Goal: Task Accomplishment & Management: Manage account settings

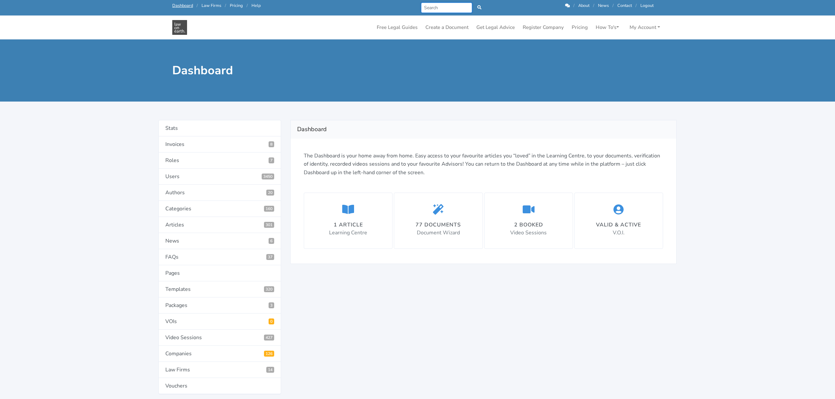
click at [444, 5] on input "Search" at bounding box center [446, 8] width 51 height 10
click at [177, 290] on link "Templates 320" at bounding box center [219, 289] width 123 height 16
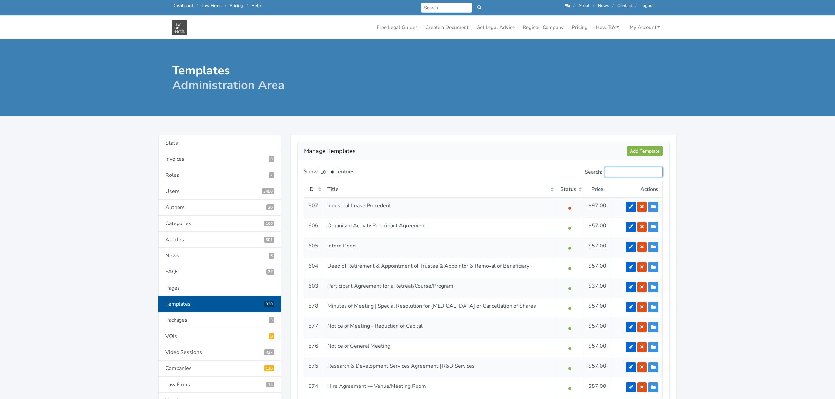
click at [619, 170] on input "Search:" at bounding box center [634, 172] width 58 height 10
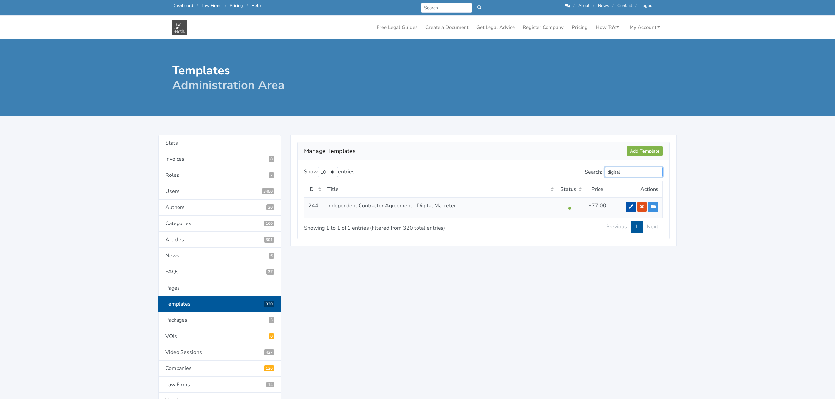
type input "digital"
click at [629, 208] on icon at bounding box center [631, 206] width 5 height 5
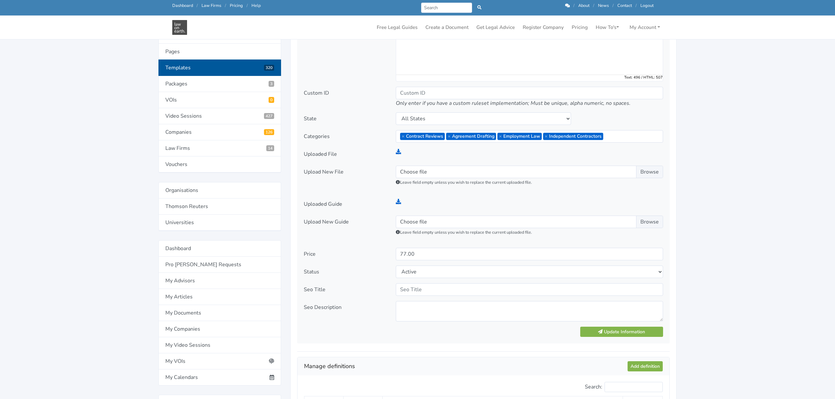
scroll to position [219, 0]
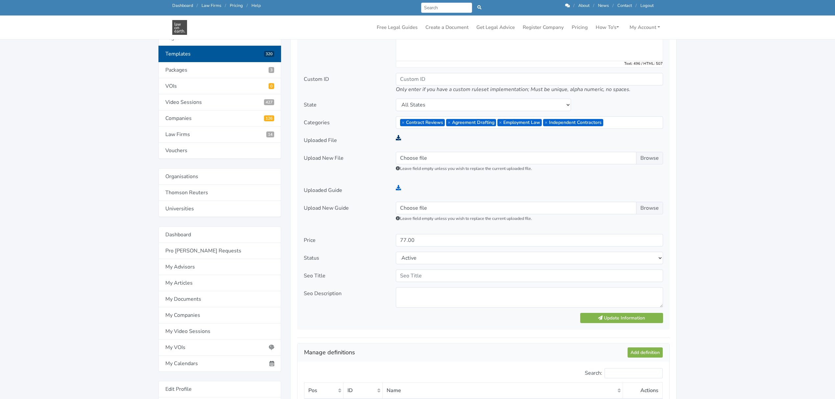
click at [398, 139] on icon at bounding box center [398, 137] width 5 height 5
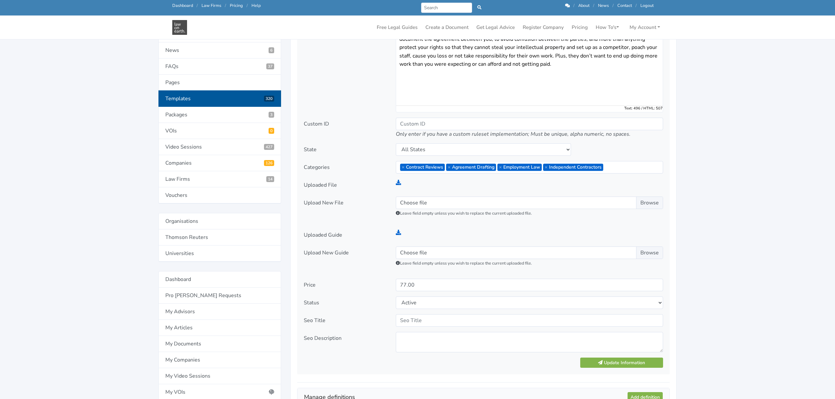
scroll to position [175, 0]
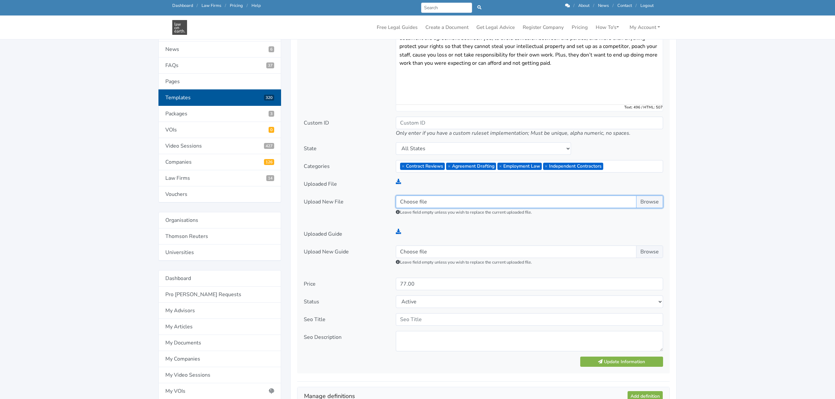
click at [650, 202] on input "Choose file" at bounding box center [529, 202] width 267 height 12
type input "C:\fakepath\PRECEDENT - ICA - Digital Marketer - V2 (23.9.2025).docx"
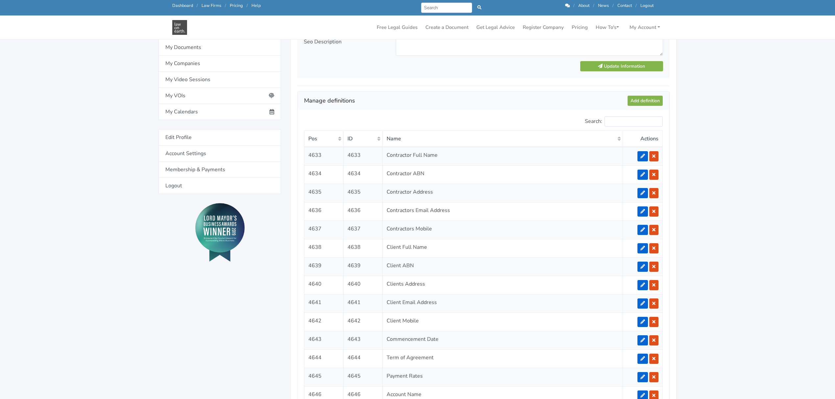
scroll to position [482, 0]
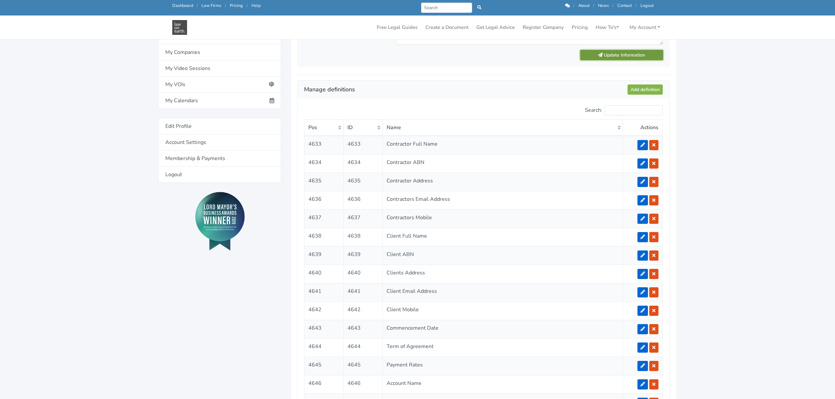
click at [600, 55] on icon "submit" at bounding box center [600, 55] width 5 height 5
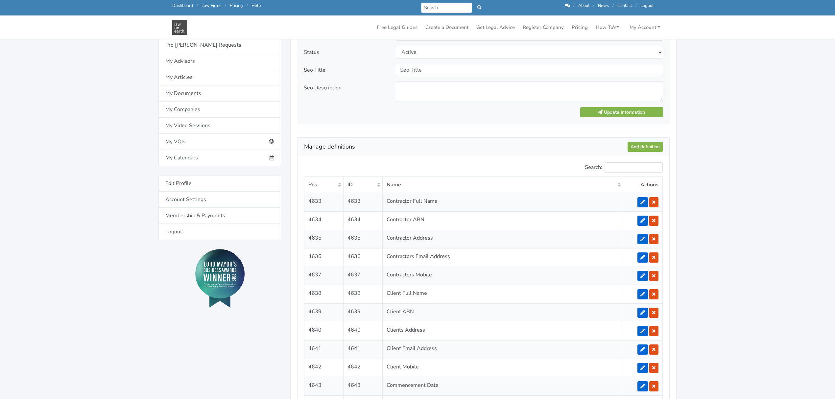
scroll to position [438, 0]
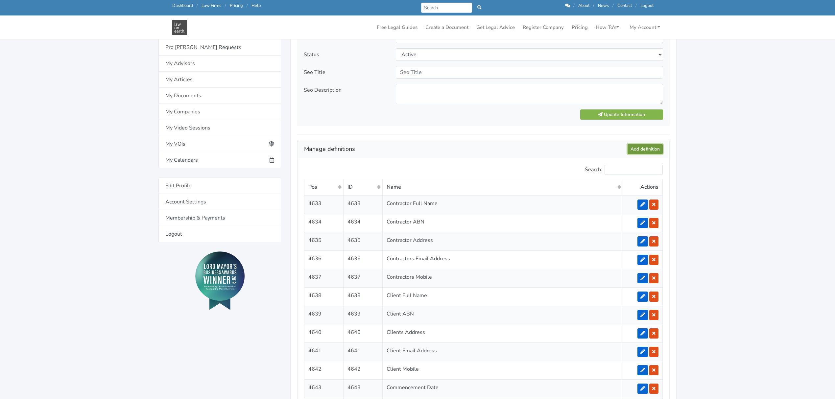
click at [641, 149] on link "Add definition" at bounding box center [645, 149] width 35 height 10
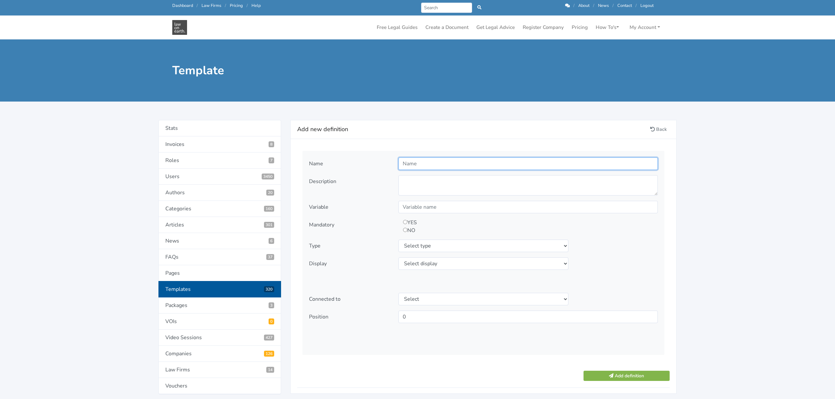
click at [404, 166] on input "text" at bounding box center [527, 163] width 259 height 12
type input "Default In"
click at [658, 130] on link "Back" at bounding box center [658, 129] width 22 height 10
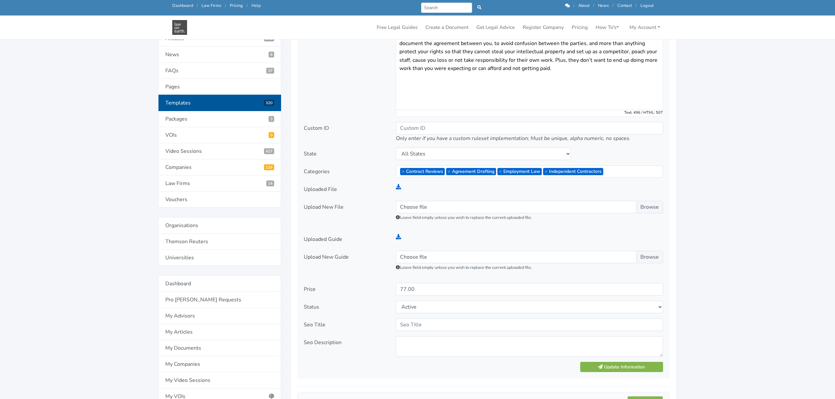
scroll to position [175, 0]
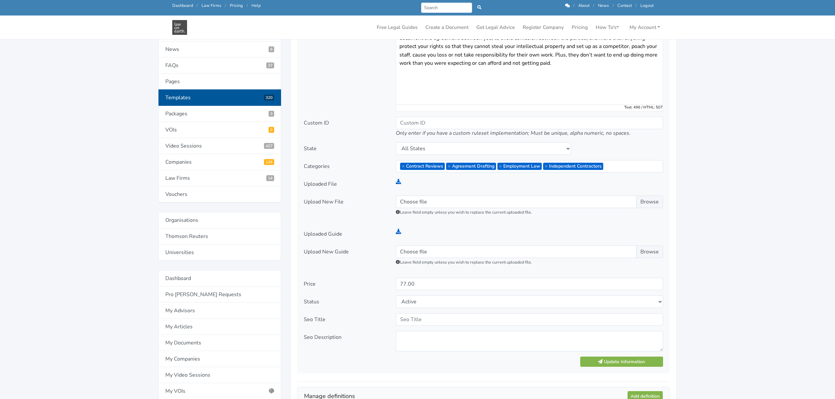
click at [173, 98] on link "Templates 320" at bounding box center [219, 97] width 123 height 16
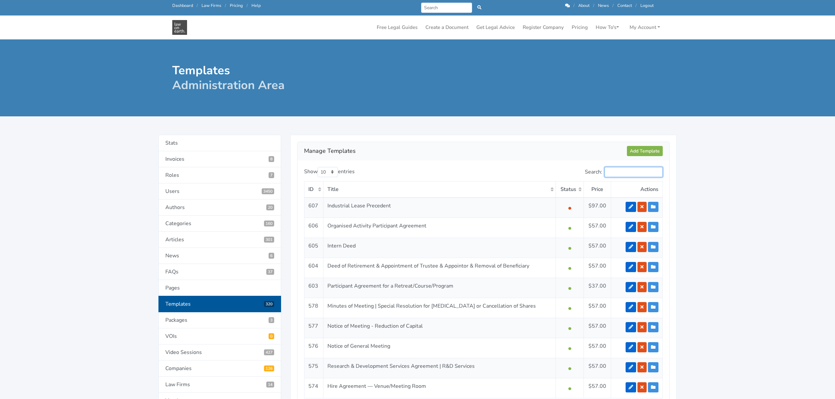
drag, startPoint x: 618, startPoint y: 172, endPoint x: 625, endPoint y: 164, distance: 10.5
click at [619, 172] on input "Search:" at bounding box center [634, 172] width 58 height 10
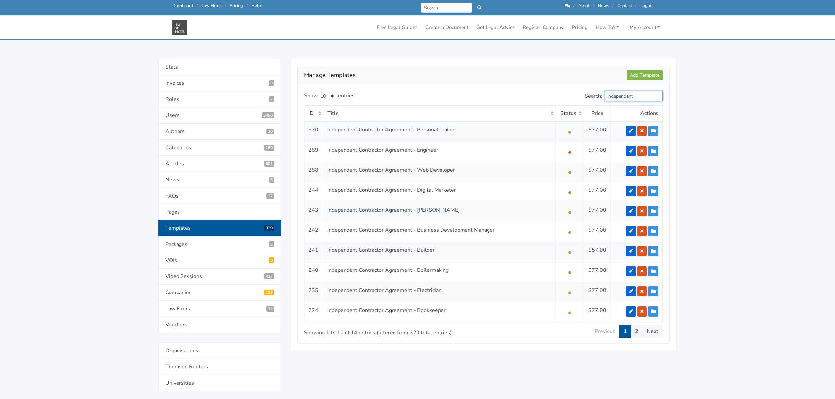
scroll to position [175, 0]
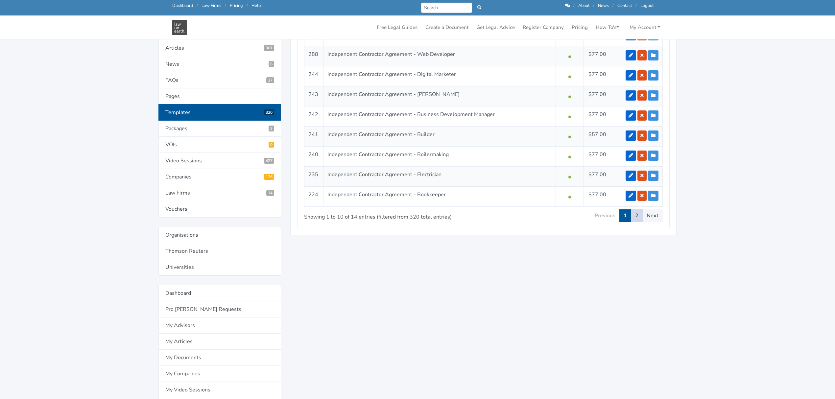
type input "independent"
click at [636, 218] on link "2" at bounding box center [637, 215] width 12 height 12
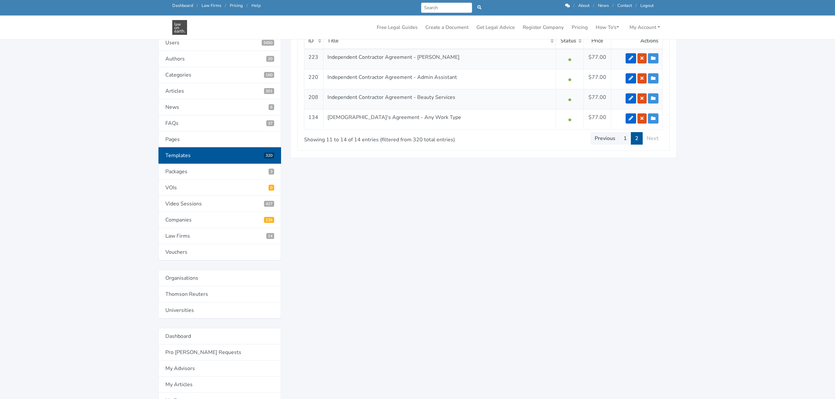
scroll to position [87, 0]
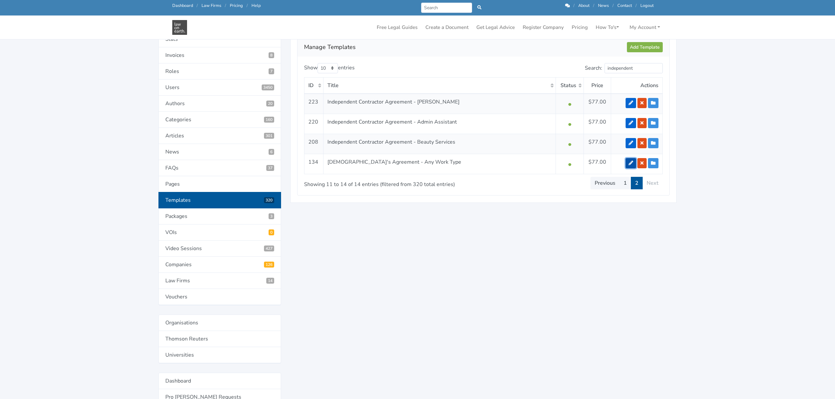
click at [631, 159] on link at bounding box center [631, 163] width 11 height 10
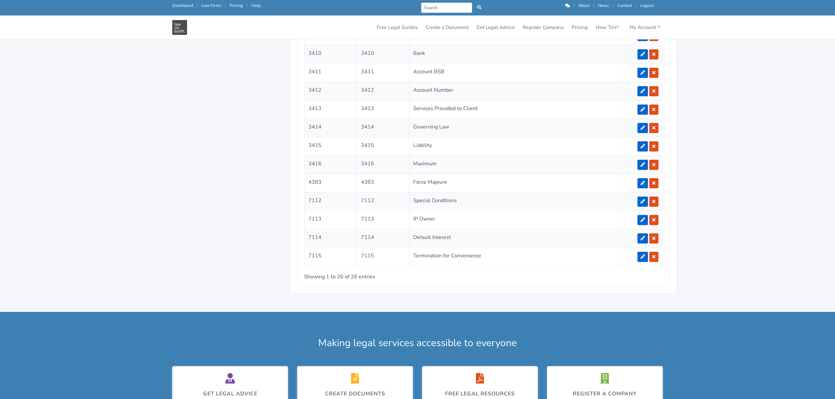
scroll to position [833, 0]
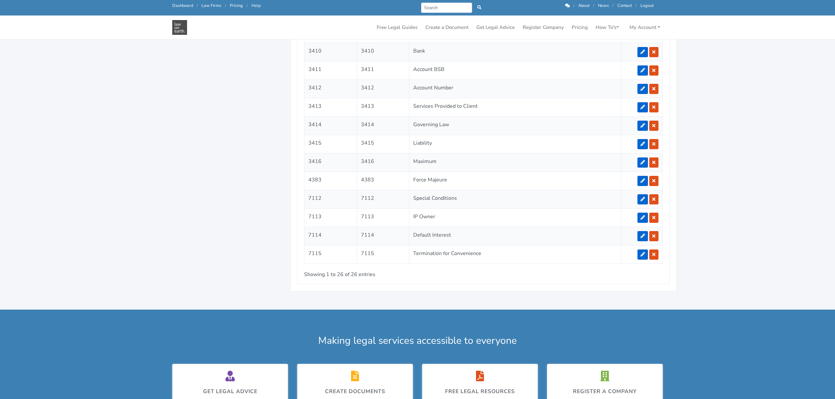
click at [642, 202] on icon at bounding box center [642, 199] width 5 height 5
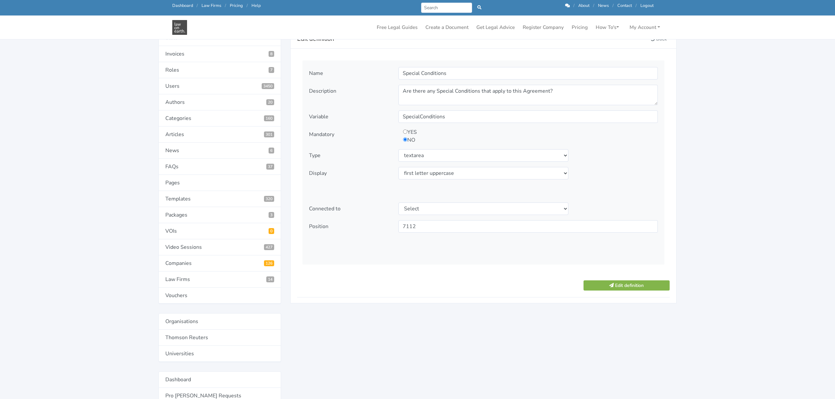
scroll to position [87, 0]
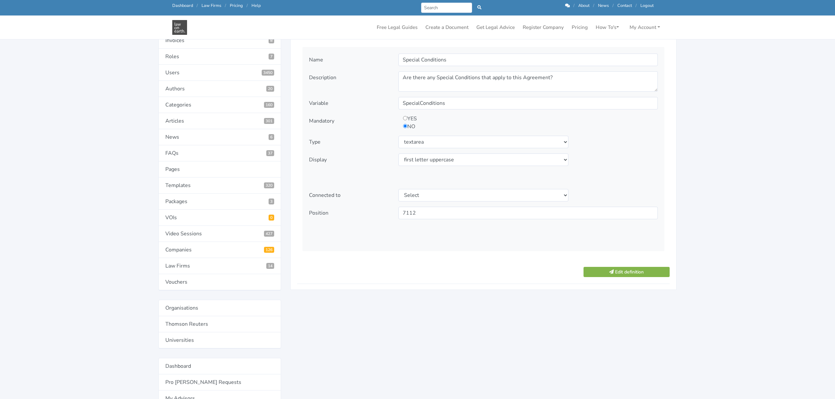
click at [408, 313] on div "Edit definition Back Name Special Conditions Description" at bounding box center [483, 330] width 395 height 629
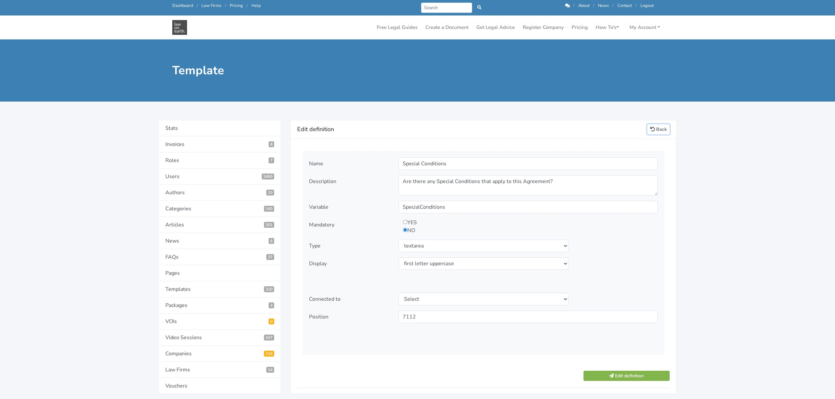
click at [651, 130] on icon at bounding box center [652, 129] width 5 height 5
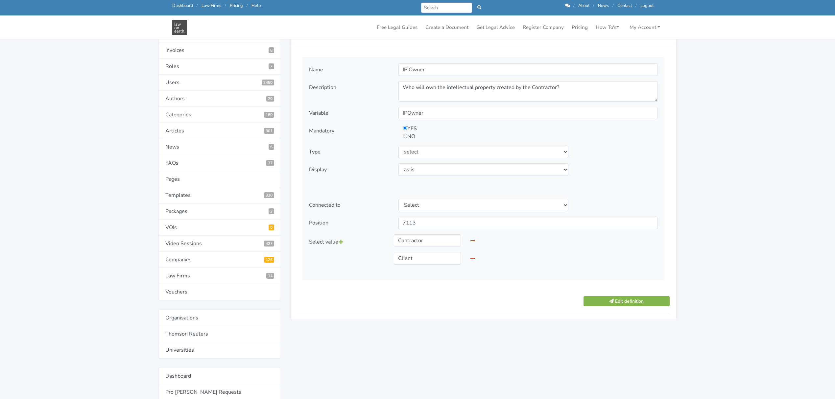
scroll to position [87, 0]
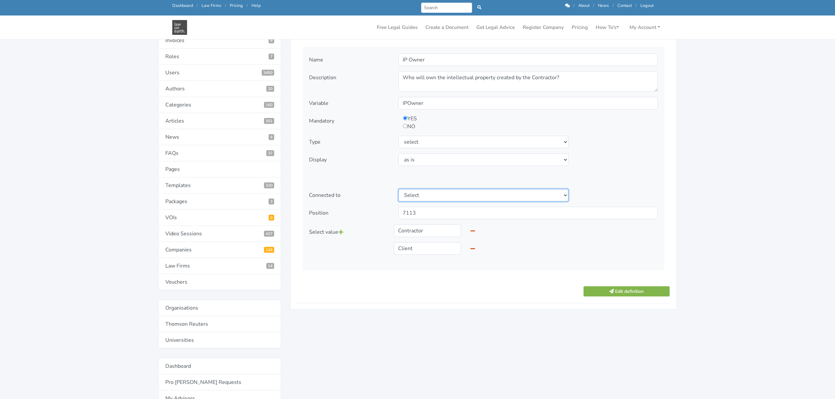
click at [562, 196] on select "Select" at bounding box center [483, 195] width 170 height 12
click at [563, 196] on select "Select" at bounding box center [483, 195] width 170 height 12
click at [603, 289] on button "Edit definition" at bounding box center [627, 291] width 86 height 10
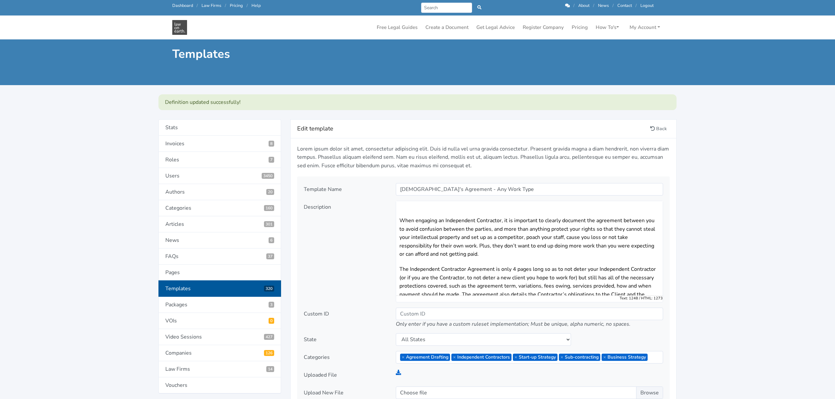
scroll to position [225, 0]
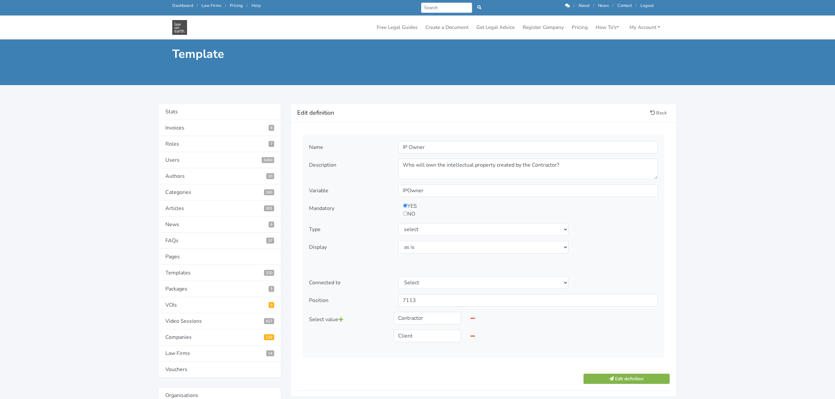
scroll to position [87, 0]
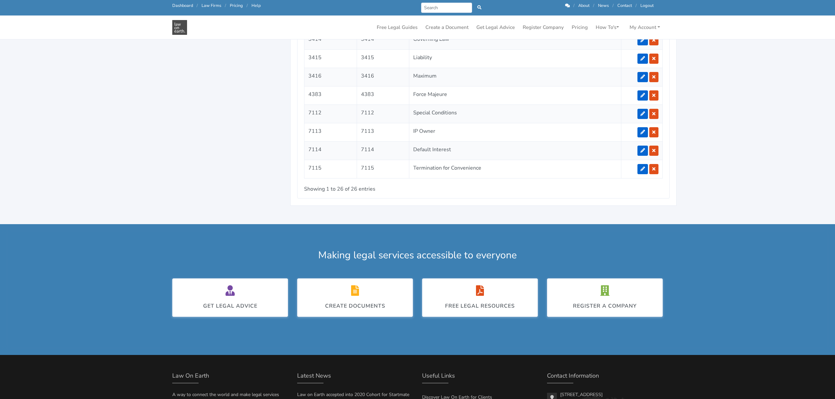
scroll to position [7, 0]
click at [645, 156] on link at bounding box center [642, 151] width 11 height 10
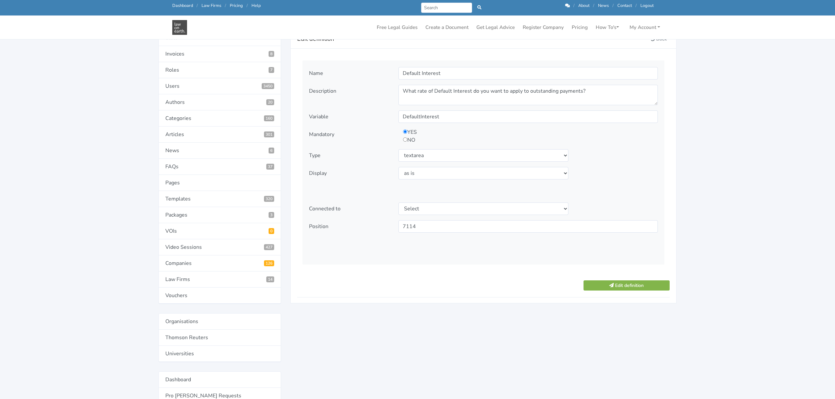
scroll to position [87, 0]
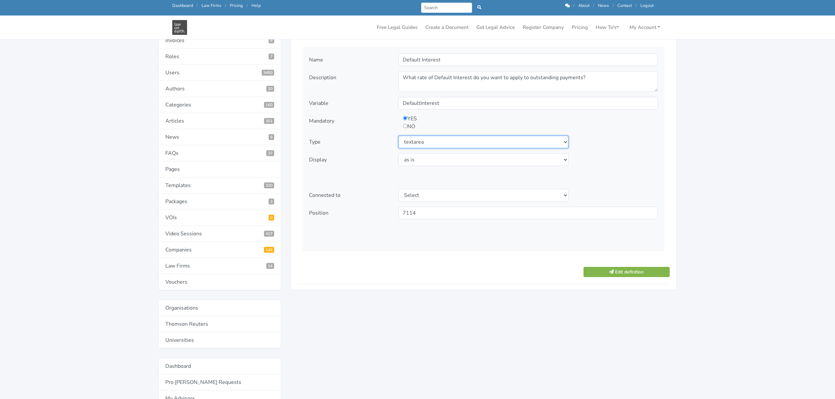
click at [406, 141] on select "Select type text textarea number checkbox compounded date select states" at bounding box center [483, 142] width 170 height 12
select select
click at [398, 136] on select "Select type text textarea number checkbox compounded date select states" at bounding box center [483, 142] width 170 height 12
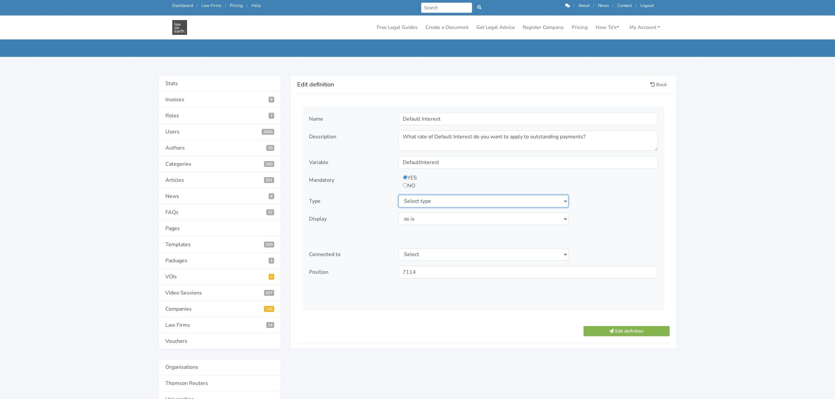
scroll to position [44, 0]
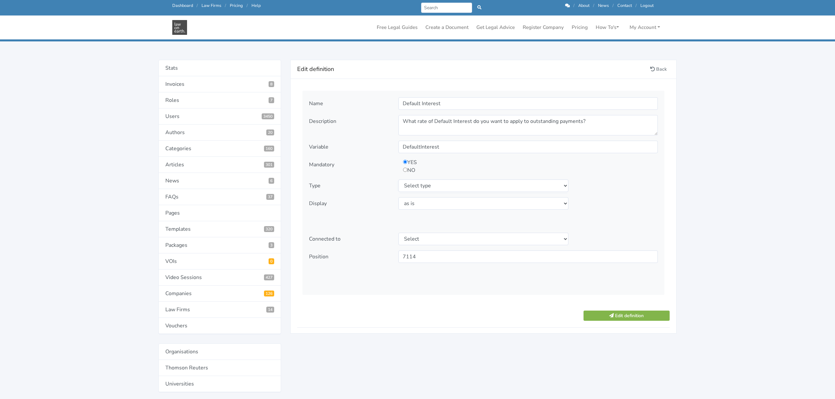
click at [419, 361] on div "Edit definition Back Name Default Interest Description YES" at bounding box center [483, 374] width 395 height 629
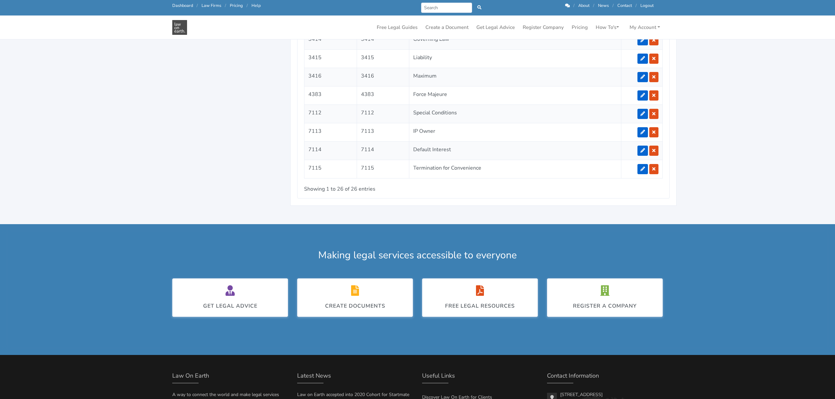
scroll to position [7, 0]
click at [644, 174] on link at bounding box center [642, 169] width 11 height 10
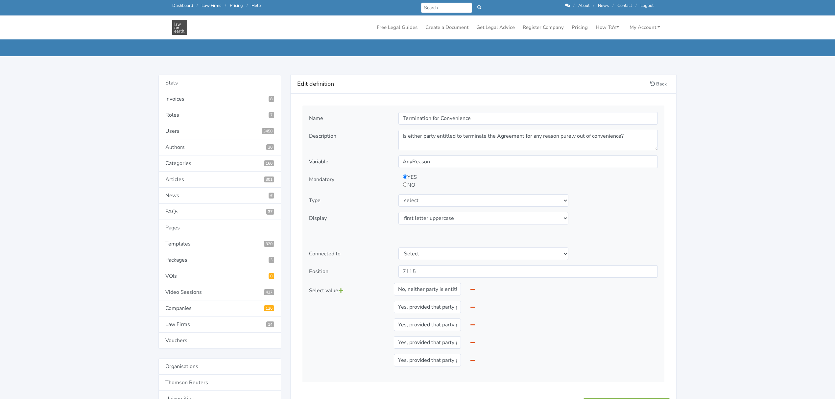
scroll to position [44, 0]
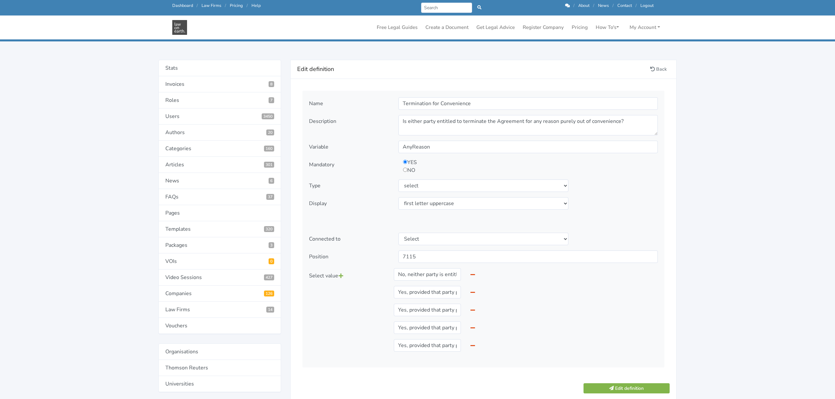
click at [739, 227] on main "Template Edit definition Back Name Termination for Convenience Description Vari…" at bounding box center [417, 327] width 835 height 742
click at [533, 286] on div "Select value No, neither party is entitled to terminate the Agreement for conve…" at bounding box center [483, 312] width 358 height 89
click at [726, 269] on main "Template Edit definition Back Name Termination for Convenience Description Vari…" at bounding box center [417, 327] width 835 height 742
click at [733, 244] on main "Template Edit definition Back Name Termination for Convenience Description Vari…" at bounding box center [417, 327] width 835 height 742
click at [654, 67] on link "Back" at bounding box center [658, 69] width 22 height 10
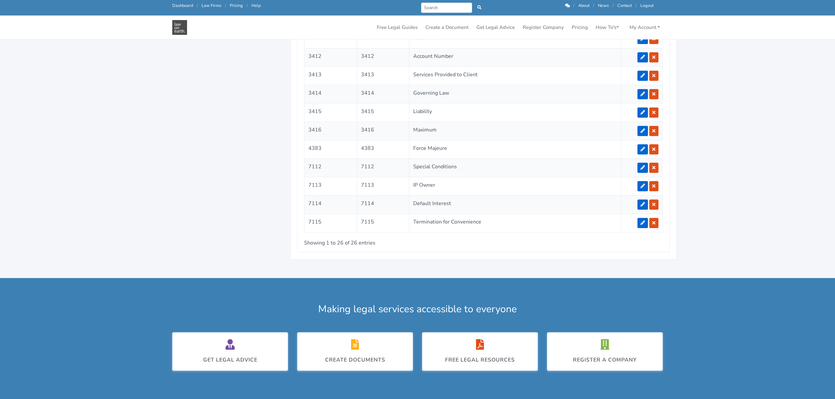
scroll to position [876, 0]
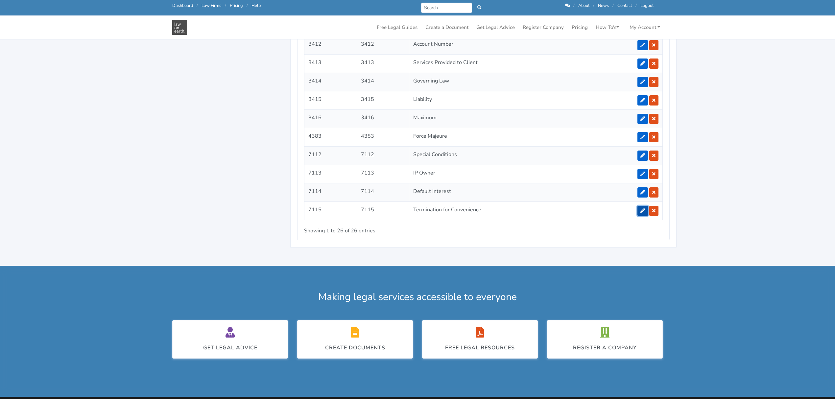
click at [643, 213] on icon at bounding box center [642, 210] width 5 height 5
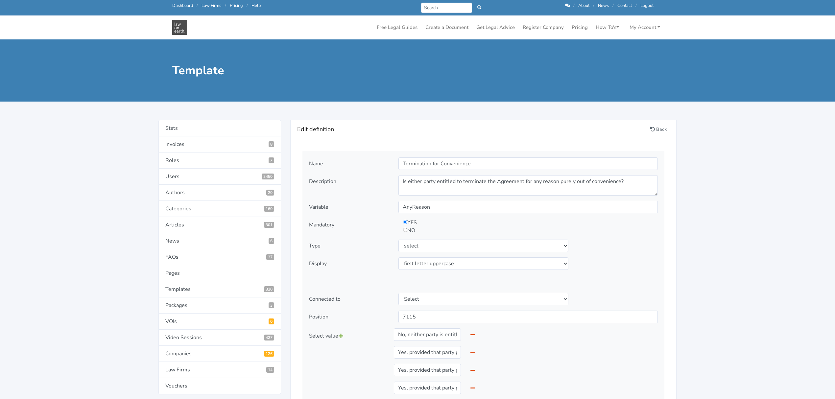
scroll to position [44, 0]
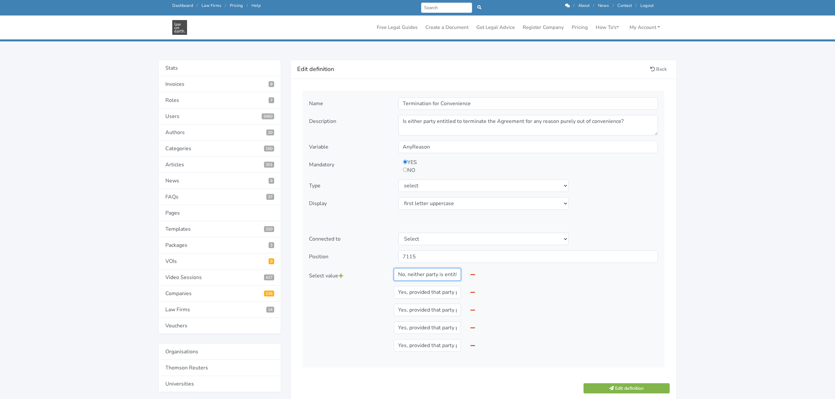
click at [411, 277] on input "No, neither party is entitled to terminate the Agreement for convenience." at bounding box center [427, 274] width 67 height 12
click at [404, 290] on input "Yes, provided that party provides 30 days written notice." at bounding box center [427, 292] width 67 height 12
click at [654, 65] on link "Back" at bounding box center [658, 69] width 22 height 10
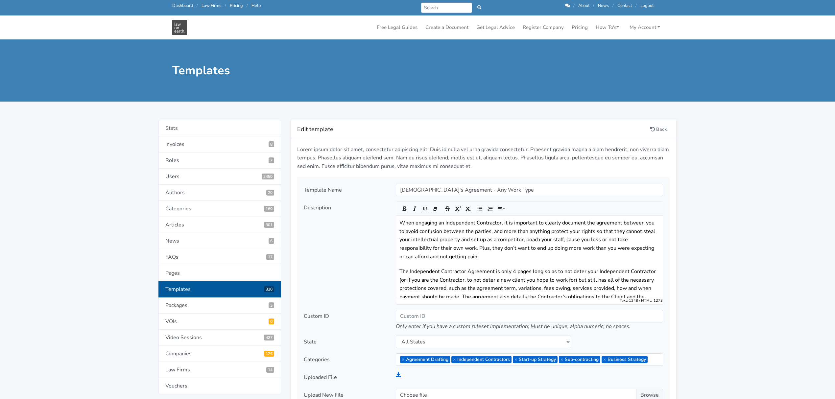
click at [173, 288] on link "Templates 320" at bounding box center [219, 289] width 123 height 16
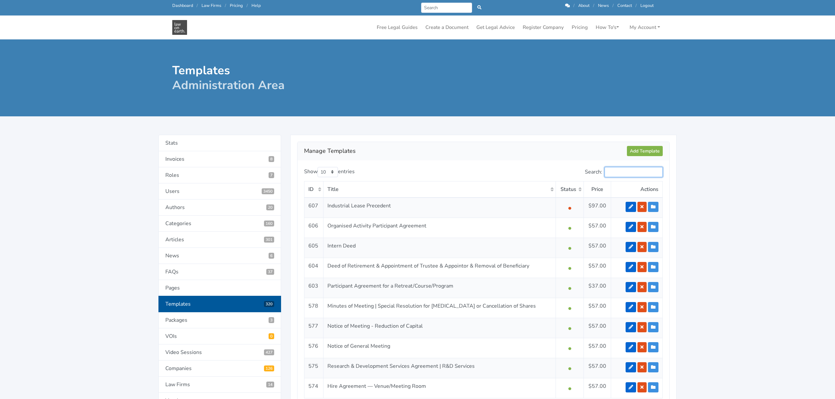
click at [612, 172] on input "Search:" at bounding box center [634, 172] width 58 height 10
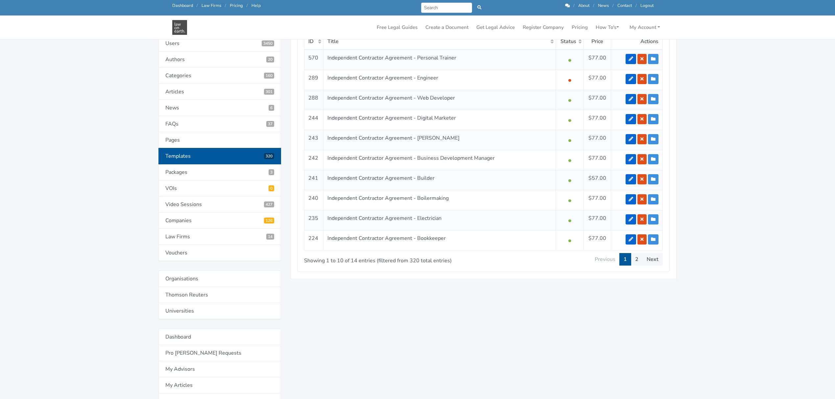
scroll to position [175, 0]
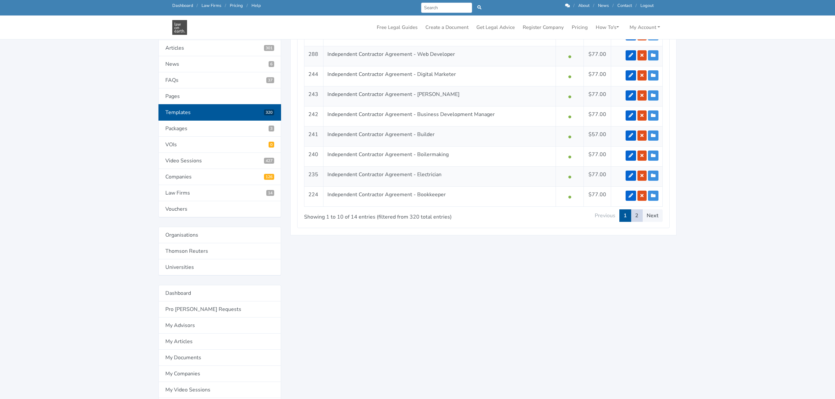
type input "independent contractor"
click at [637, 217] on link "2" at bounding box center [637, 215] width 12 height 12
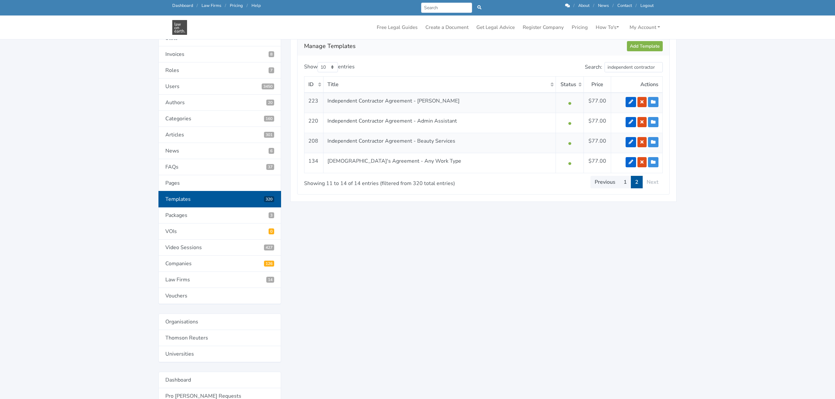
scroll to position [87, 0]
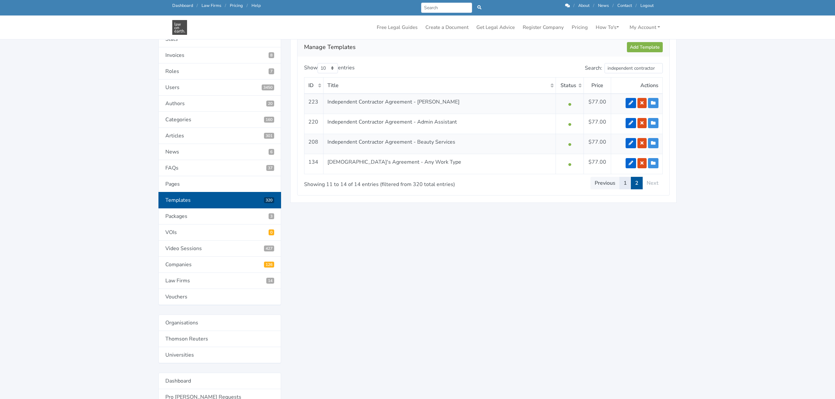
click at [624, 183] on link "1" at bounding box center [625, 183] width 12 height 12
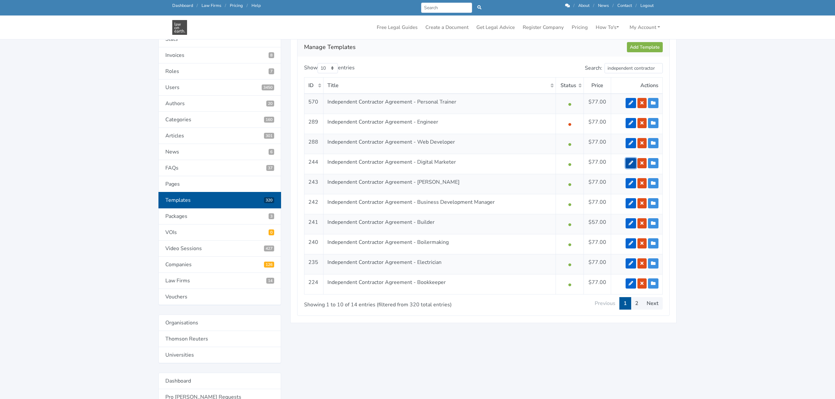
click at [629, 164] on icon at bounding box center [631, 163] width 5 height 5
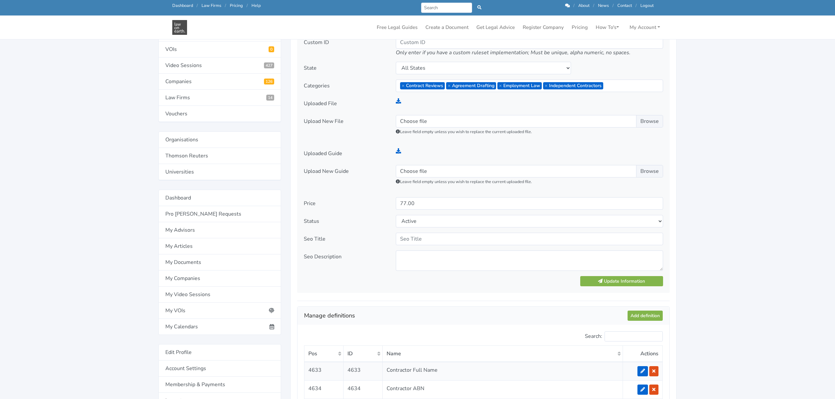
scroll to position [263, 0]
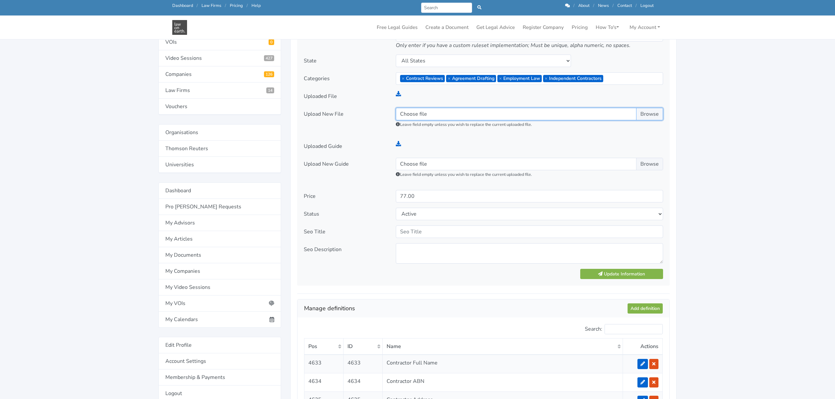
click at [441, 116] on input "Choose file" at bounding box center [529, 114] width 267 height 12
type input "C:\fakepath\PRECEDENT - ICA - Digital Marketer - V2 (23.9.2025).docx"
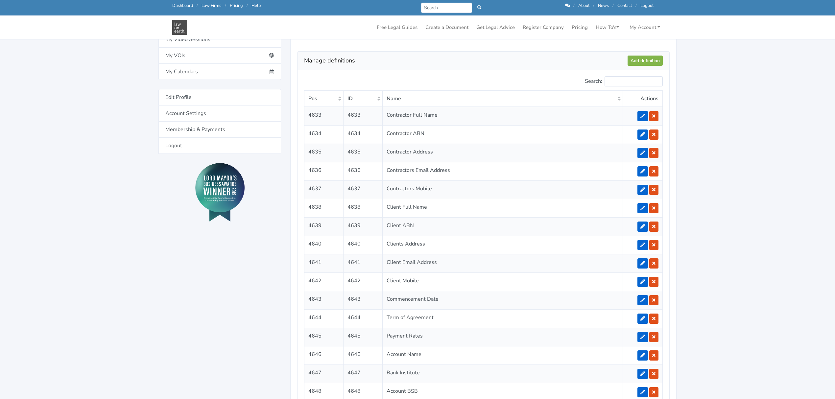
scroll to position [526, 0]
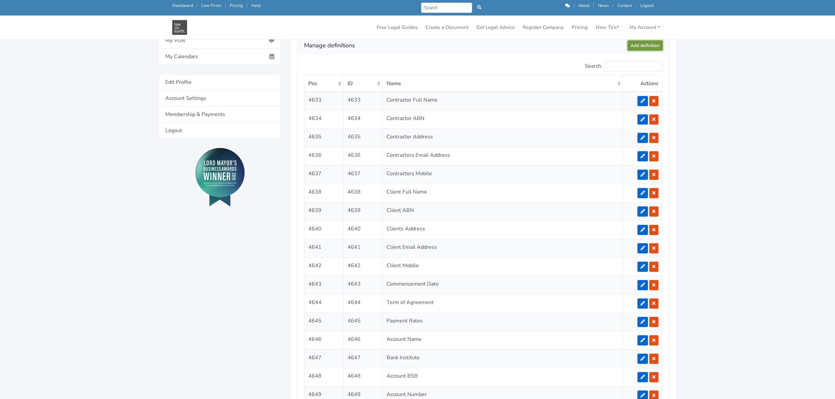
click at [649, 45] on link "Add definition" at bounding box center [645, 45] width 35 height 10
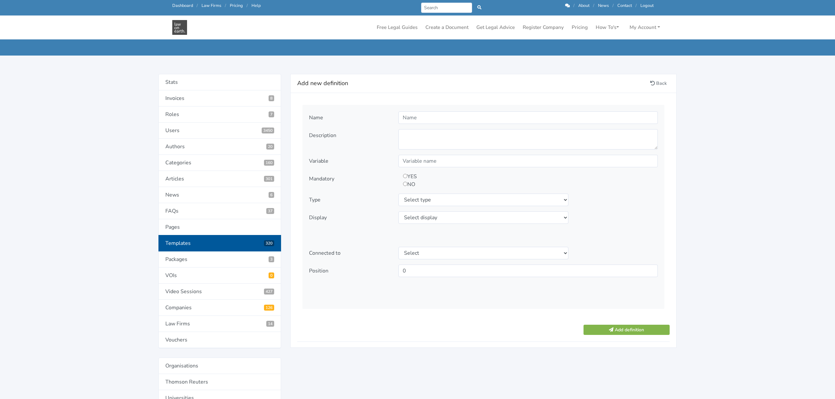
scroll to position [44, 0]
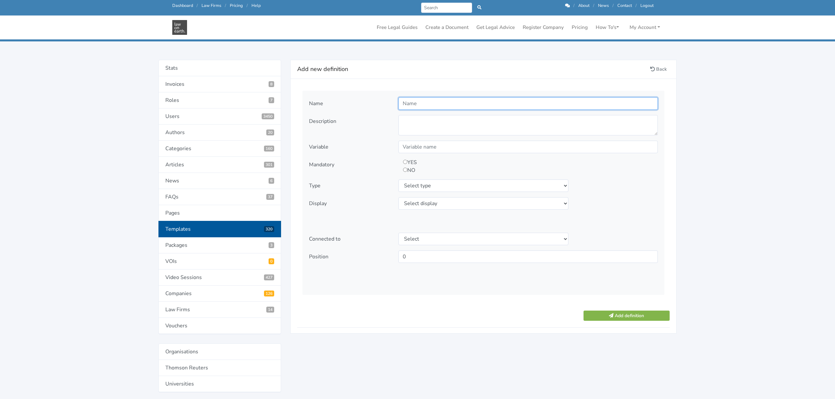
click at [412, 100] on input "text" at bounding box center [527, 103] width 259 height 12
type input "Termination For Convenience"
click at [427, 123] on textarea at bounding box center [527, 125] width 259 height 20
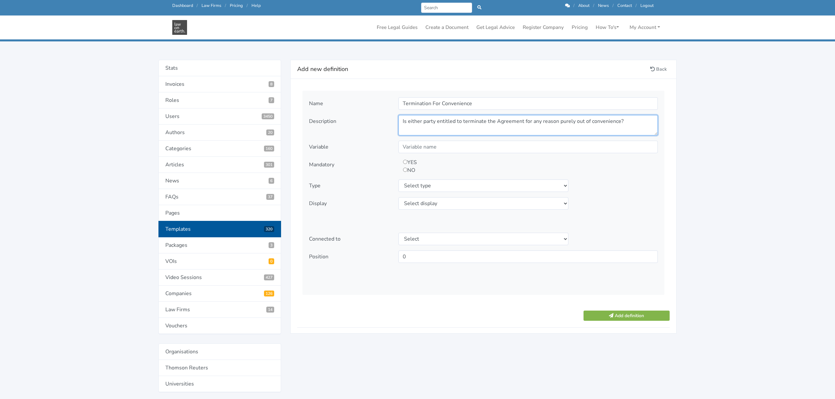
type textarea "Is either party entitled to terminate the Agreement for any reason purely out o…"
click at [424, 147] on input "text" at bounding box center [527, 147] width 259 height 12
type input "AnyReason"
click at [404, 163] on input "radio" at bounding box center [405, 162] width 4 height 4
radio input "true"
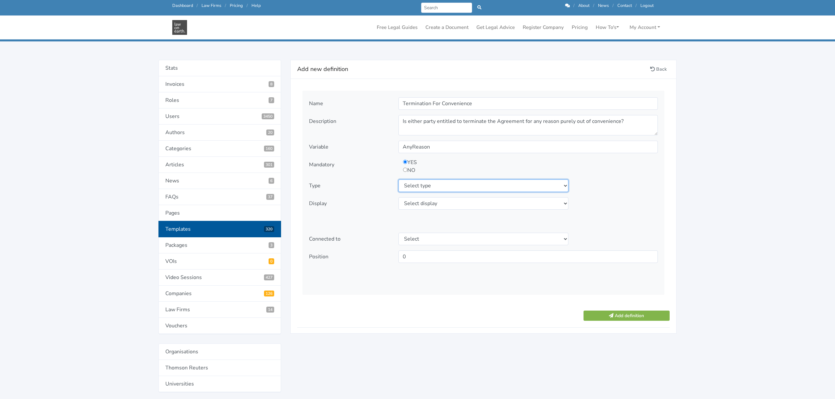
click at [419, 186] on select "Select type text textarea number checkbox compounded date select states" at bounding box center [483, 185] width 170 height 12
select select "select"
click at [398, 179] on select "Select type text textarea number checkbox compounded date select states" at bounding box center [483, 185] width 170 height 12
click at [415, 203] on select "Select display as is uppercase lowercase first letter uppercase first letter lo…" at bounding box center [483, 203] width 170 height 12
select select "first letter uppercase"
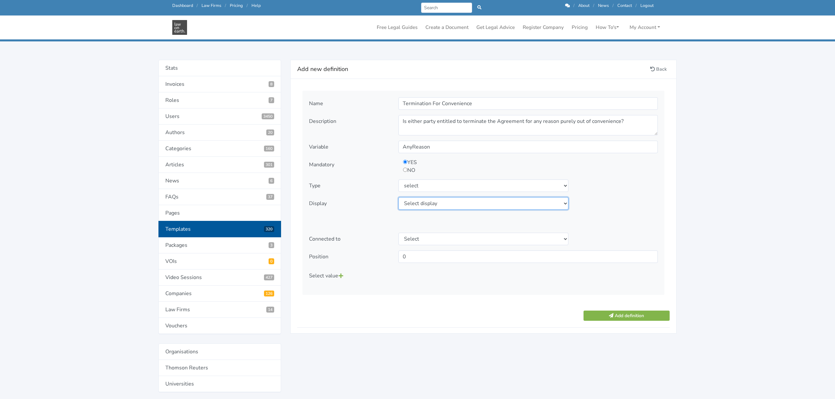
click at [398, 197] on select "Select display as is uppercase lowercase first letter uppercase first letter lo…" at bounding box center [483, 203] width 170 height 12
click at [341, 276] on icon at bounding box center [341, 275] width 5 height 5
click at [413, 275] on input "text" at bounding box center [427, 274] width 67 height 12
click at [402, 275] on input "text" at bounding box center [427, 274] width 67 height 12
paste input "• No, neither party is entitled to terminate the Agreement for convenience."
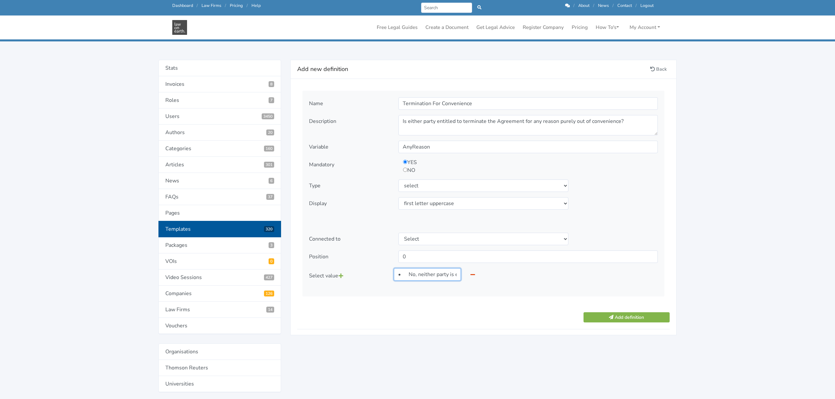
scroll to position [0, 122]
click at [343, 276] on icon at bounding box center [341, 275] width 5 height 5
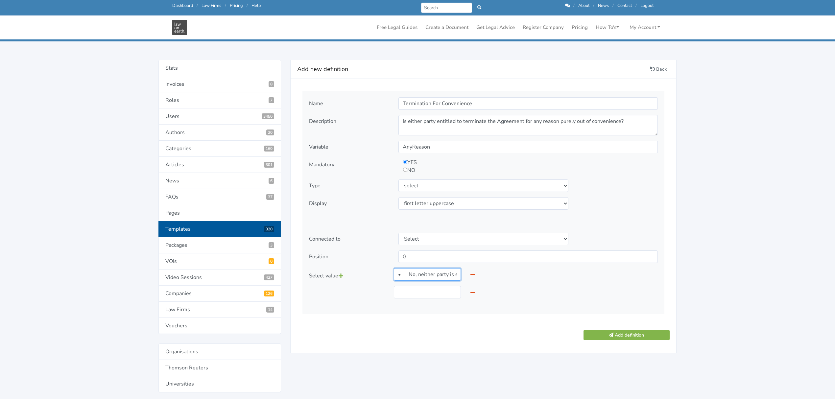
click at [410, 274] on input "• No, neither party is entitled to terminate the Agreement for convenience." at bounding box center [427, 274] width 67 height 12
type input "No, neither party is entitled to terminate the Agreement for convenience."
click at [403, 291] on input "text" at bounding box center [427, 292] width 67 height 12
paste input "• Yes, provided that party provides 30 days written notice."
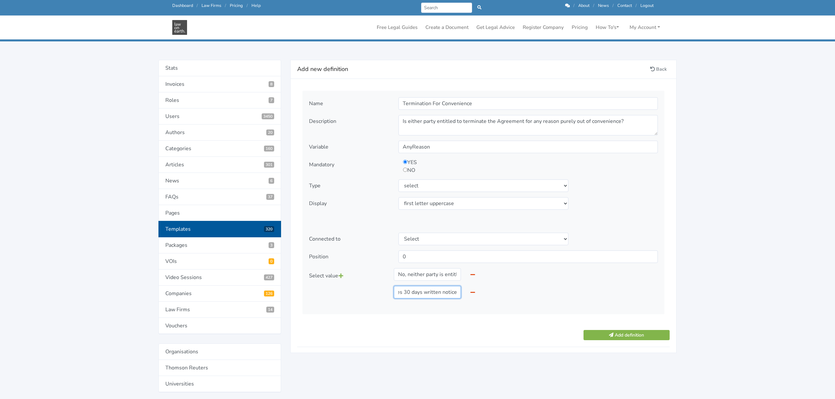
type input "Yes, provided that party provides 30 days written notice."
click at [341, 277] on icon at bounding box center [341, 275] width 5 height 5
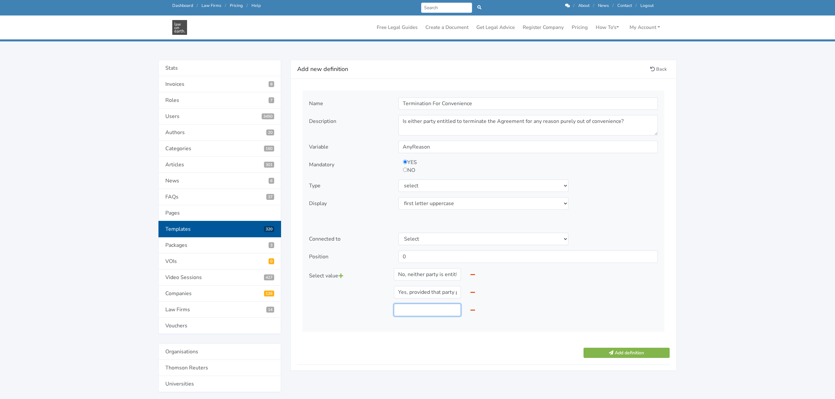
click at [428, 316] on input "text" at bounding box center [427, 310] width 67 height 12
paste input "Yes, provided that party provides 30 days written notice."
type input "Yes, provided that party provides 60 days written notice."
click at [342, 276] on icon at bounding box center [341, 275] width 5 height 5
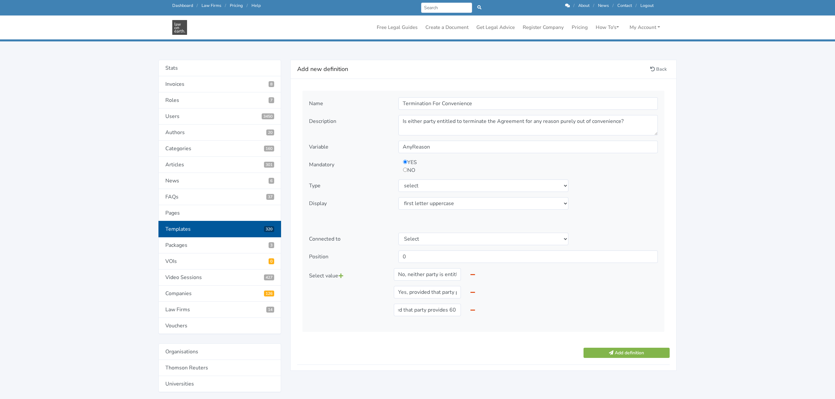
scroll to position [0, 0]
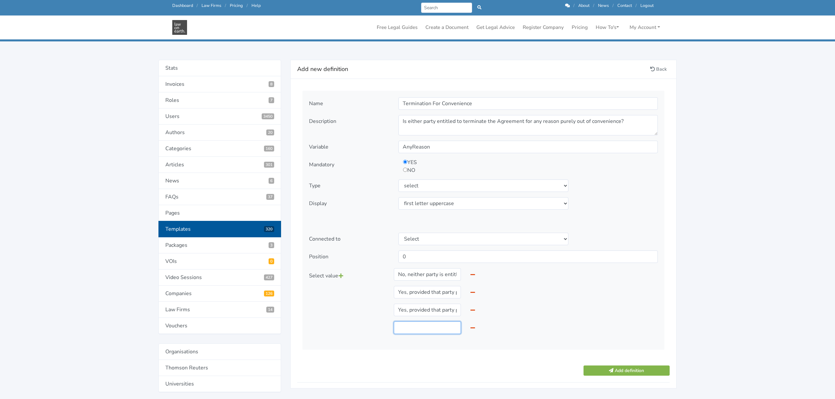
click at [421, 329] on input "text" at bounding box center [427, 328] width 67 height 12
paste input "Yes, provided that party provides 30 days written notice."
click at [406, 329] on input "Yes, provided that party provides 30 days written notice." at bounding box center [427, 328] width 67 height 12
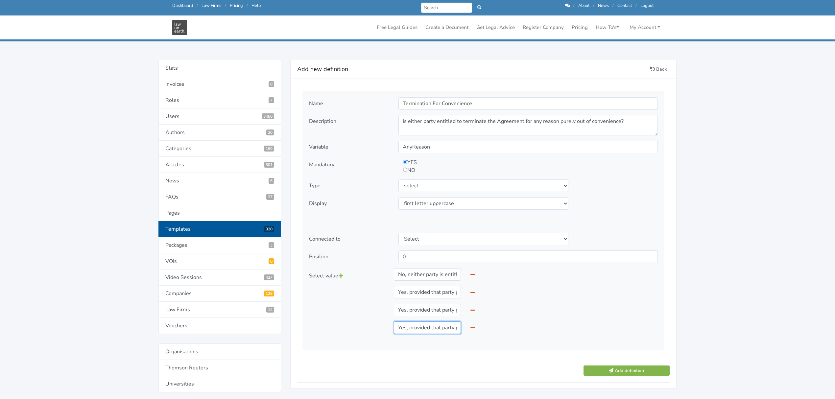
type input "Yes, provided that party provides 90 days written notice."
click at [342, 277] on icon at bounding box center [341, 275] width 5 height 5
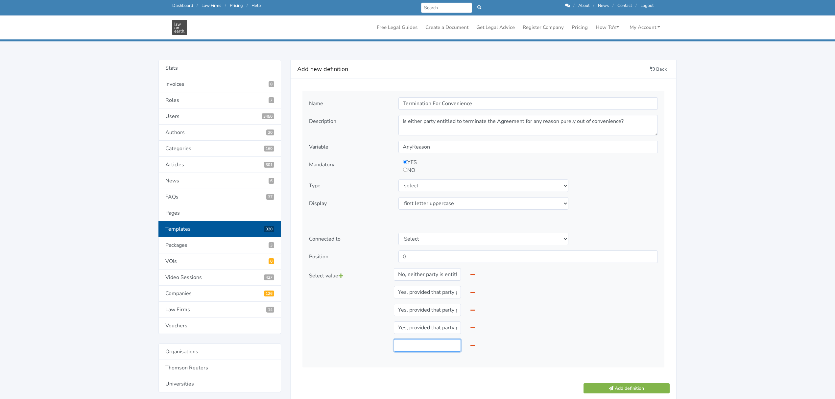
click at [410, 346] on input "text" at bounding box center [427, 345] width 67 height 12
paste input "Yes, provided that party provides 30 days written notice."
type input "Yes, provided that party provides 120 days written notice."
click at [608, 390] on button "Add definition" at bounding box center [627, 388] width 86 height 10
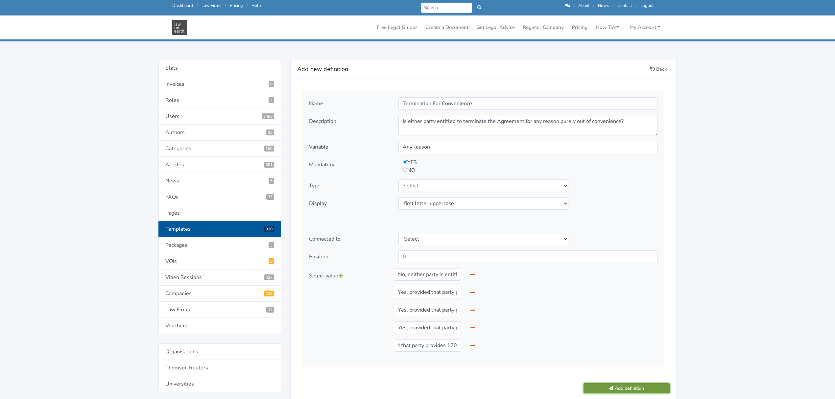
scroll to position [0, 0]
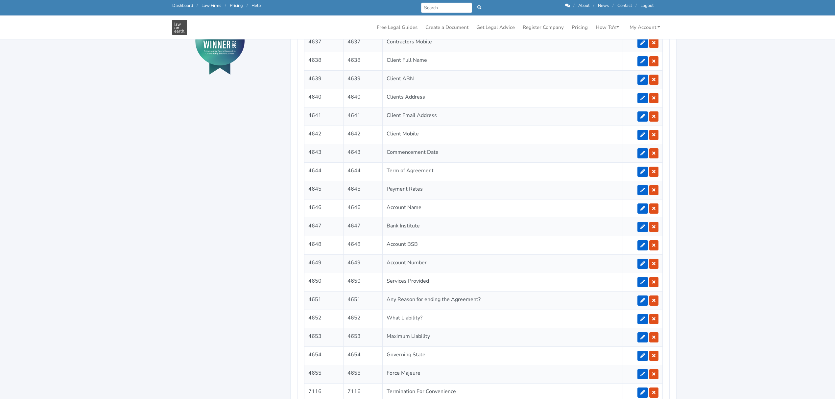
scroll to position [466, 0]
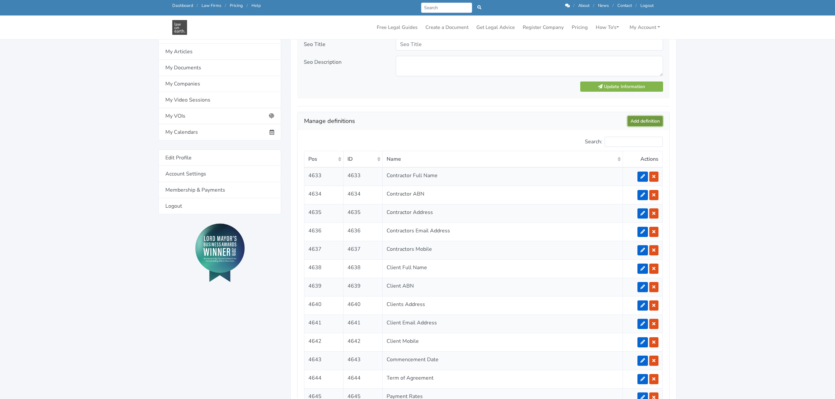
click at [645, 121] on link "Add definition" at bounding box center [645, 121] width 35 height 10
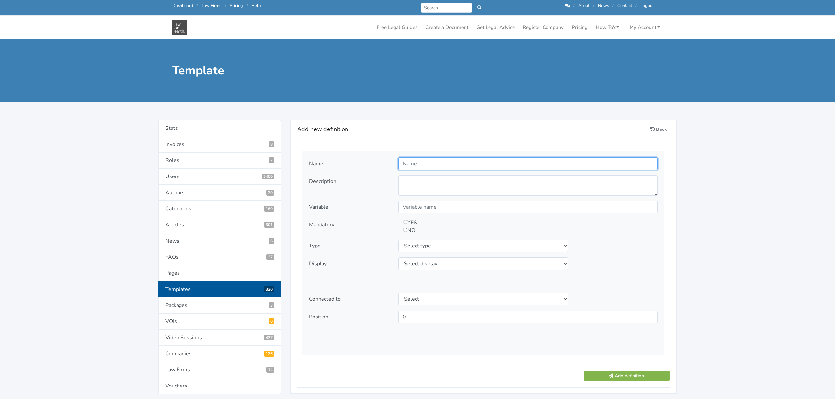
click at [417, 164] on input "text" at bounding box center [527, 163] width 259 height 12
type input "Default Interest"
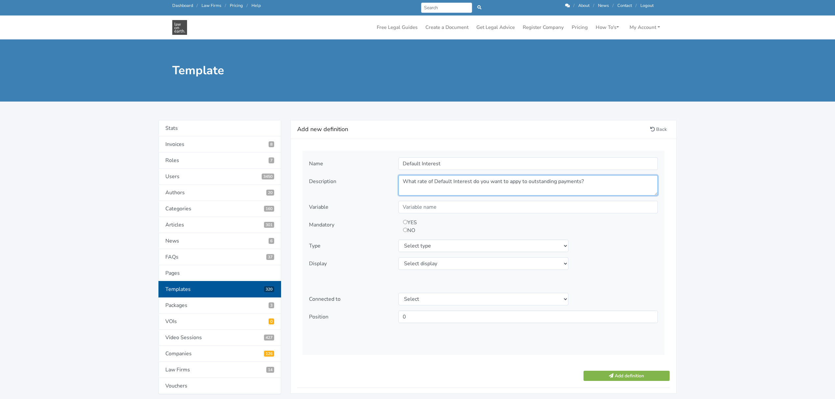
type textarea "What rate of Default Interest do you want to appy to outstanding payments?"
type input "DefaultInterest"
click at [405, 222] on input "radio" at bounding box center [405, 222] width 4 height 4
radio input "true"
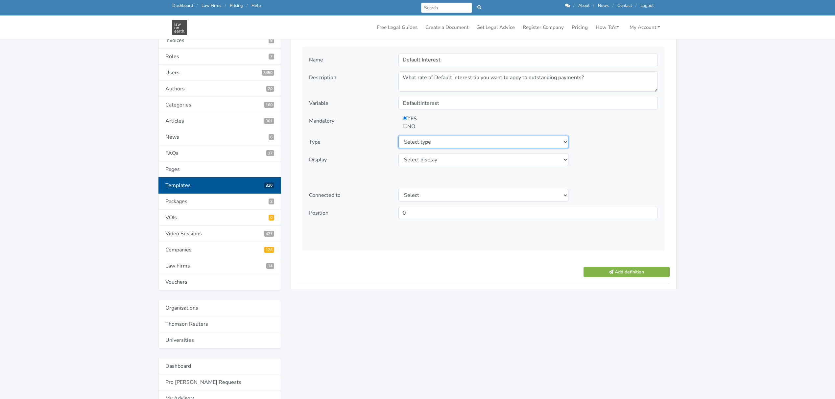
click at [415, 141] on select "Select type text textarea number checkbox compounded date select states" at bounding box center [483, 142] width 170 height 12
select select "text"
click at [398, 136] on select "Select type text textarea number checkbox compounded date select states" at bounding box center [483, 142] width 170 height 12
click at [414, 162] on select "Select display as is uppercase lowercase first letter uppercase first letter lo…" at bounding box center [483, 160] width 170 height 12
select select "as is"
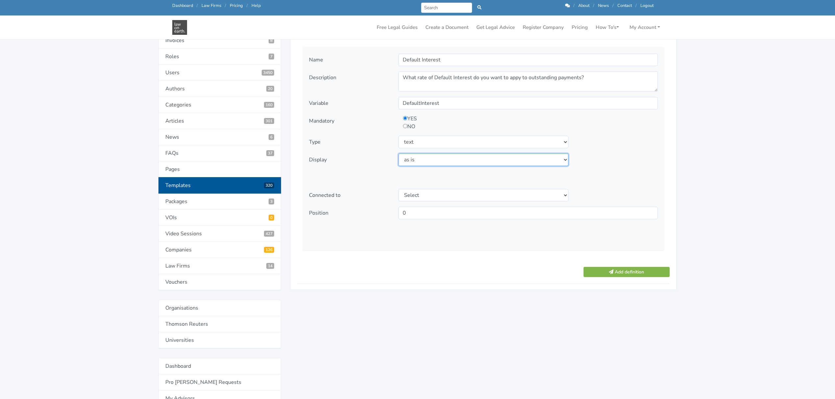
click at [398, 154] on select "Select display as is uppercase lowercase first letter uppercase first letter lo…" at bounding box center [483, 160] width 170 height 12
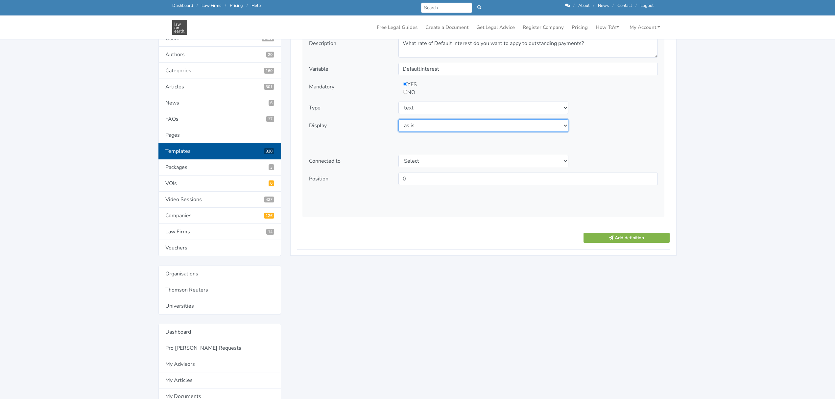
scroll to position [132, 0]
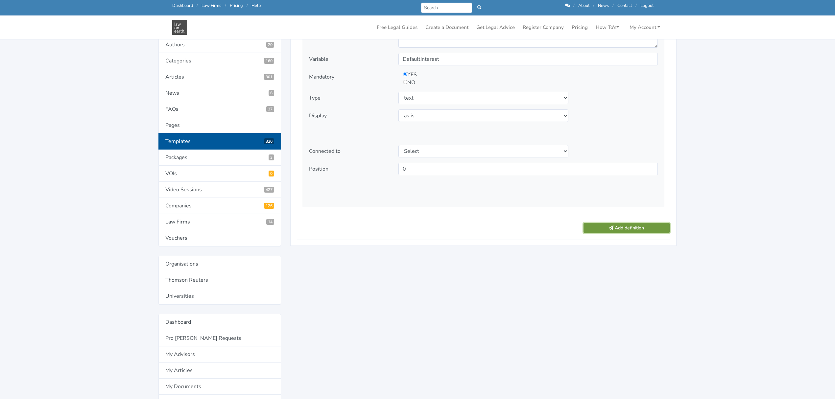
click at [596, 229] on button "Add definition" at bounding box center [627, 228] width 86 height 10
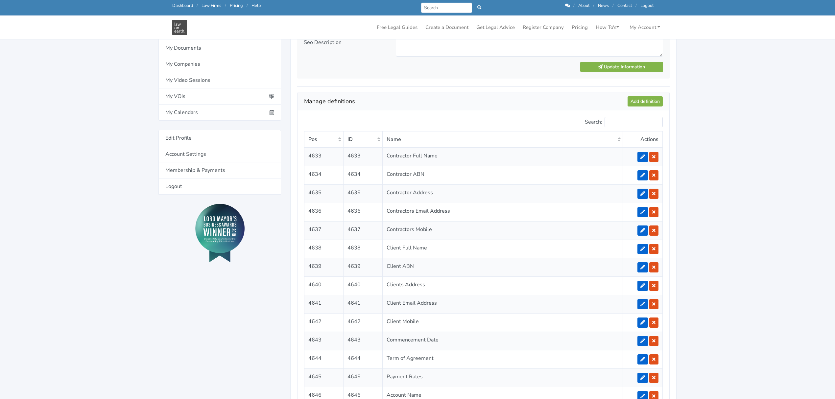
scroll to position [466, 0]
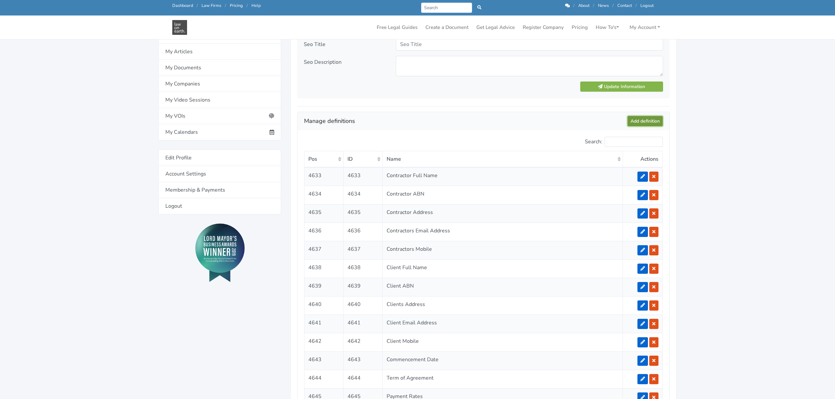
click at [643, 125] on link "Add definition" at bounding box center [645, 121] width 35 height 10
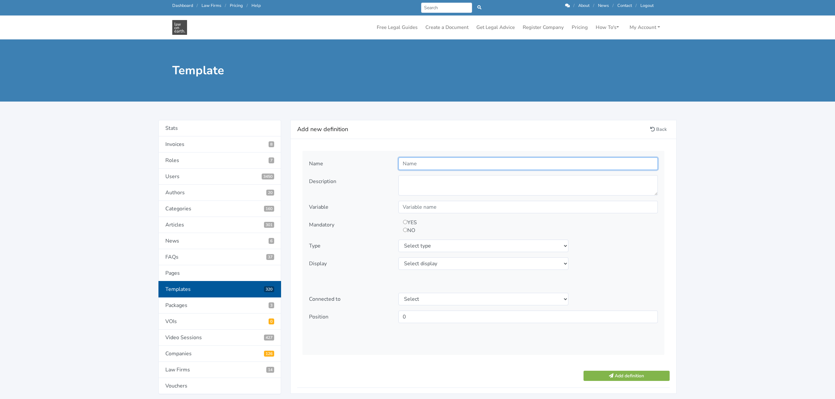
click at [419, 164] on input "text" at bounding box center [527, 163] width 259 height 12
type input "IP Owner"
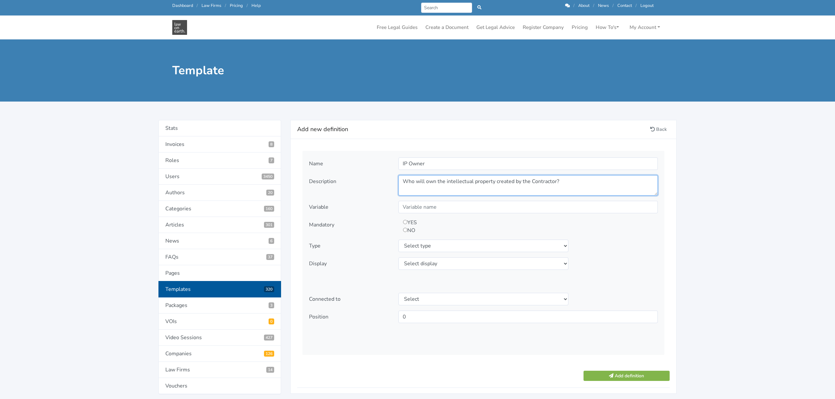
type textarea "Who will own the intellectual property created by the Contractor?"
click at [419, 208] on input "text" at bounding box center [527, 207] width 259 height 12
type input "IPOwner"
click at [415, 221] on div "YES NO" at bounding box center [495, 227] width 195 height 16
click at [405, 222] on input "radio" at bounding box center [405, 222] width 4 height 4
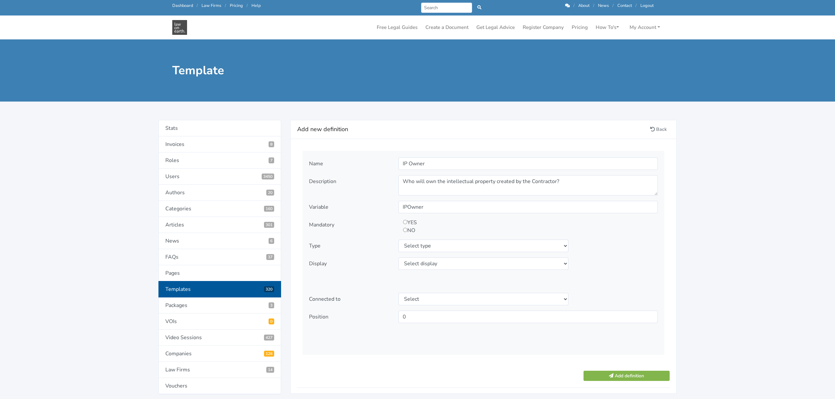
radio input "true"
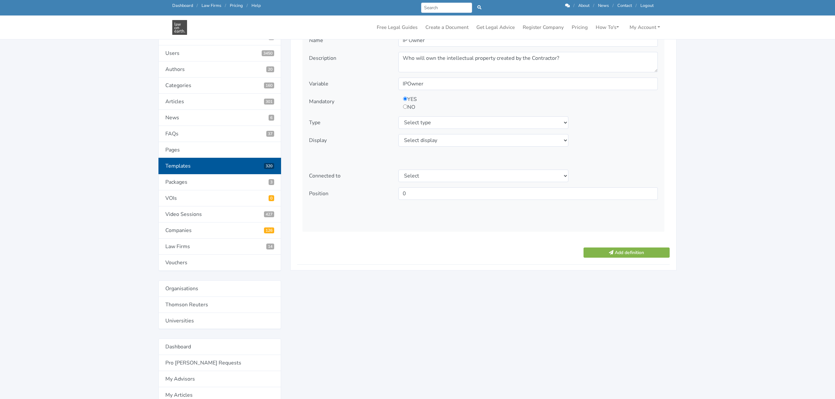
scroll to position [132, 0]
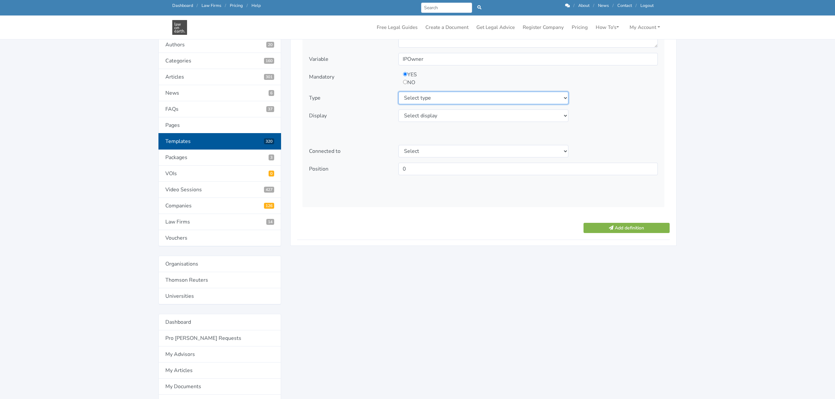
click at [419, 97] on select "Select type text textarea number checkbox compounded date select states" at bounding box center [483, 98] width 170 height 12
select select "select"
click at [398, 92] on select "Select type text textarea number checkbox compounded date select states" at bounding box center [483, 98] width 170 height 12
click at [408, 114] on select "Select display as is uppercase lowercase first letter uppercase first letter lo…" at bounding box center [483, 115] width 170 height 12
select select "as is"
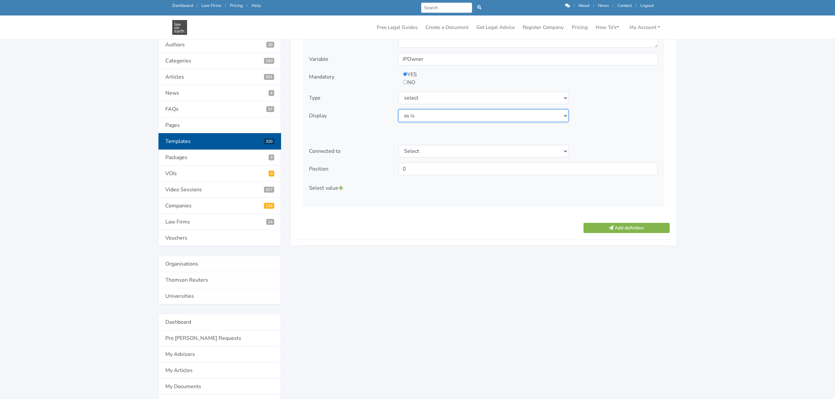
click at [398, 110] on select "Select display as is uppercase lowercase first letter uppercase first letter lo…" at bounding box center [483, 115] width 170 height 12
click at [342, 189] on icon at bounding box center [341, 187] width 5 height 5
click at [407, 186] on input "text" at bounding box center [427, 186] width 67 height 12
type input "Client"
click at [342, 190] on icon at bounding box center [341, 187] width 5 height 5
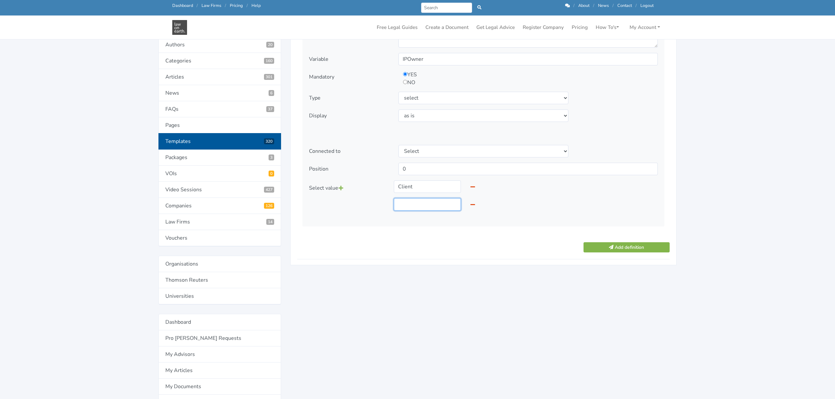
click at [418, 205] on input "text" at bounding box center [427, 204] width 67 height 12
type input "Contractor"
click at [644, 250] on button "Add definition" at bounding box center [627, 247] width 86 height 10
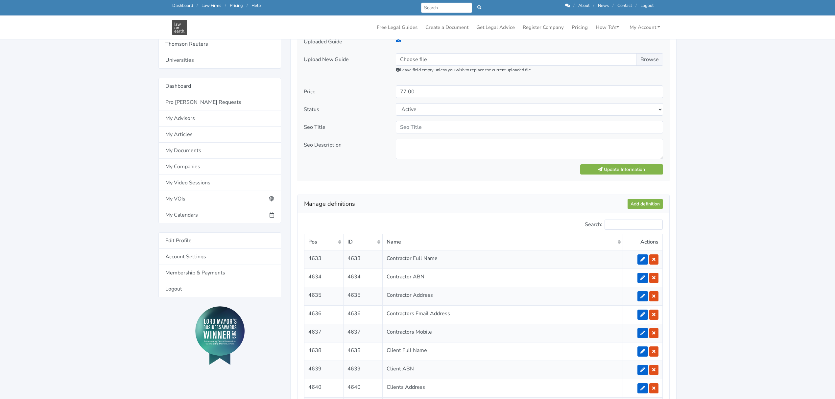
scroll to position [291, 0]
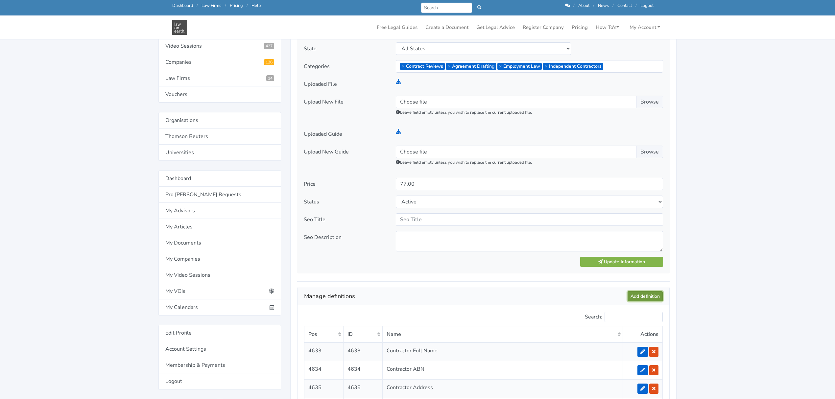
click at [642, 300] on link "Add definition" at bounding box center [645, 296] width 35 height 10
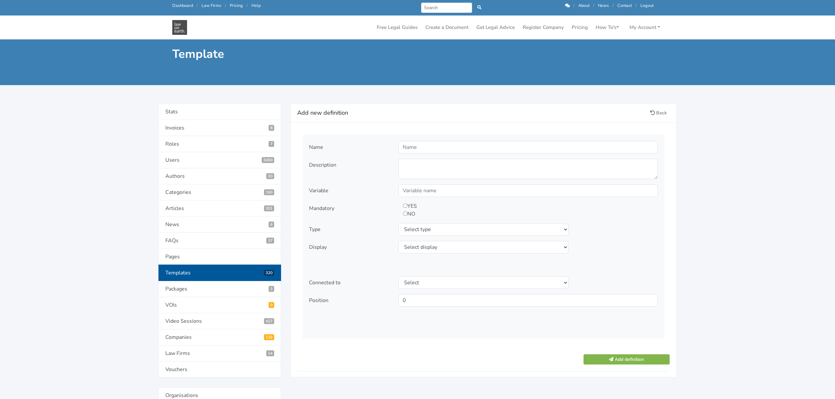
scroll to position [44, 0]
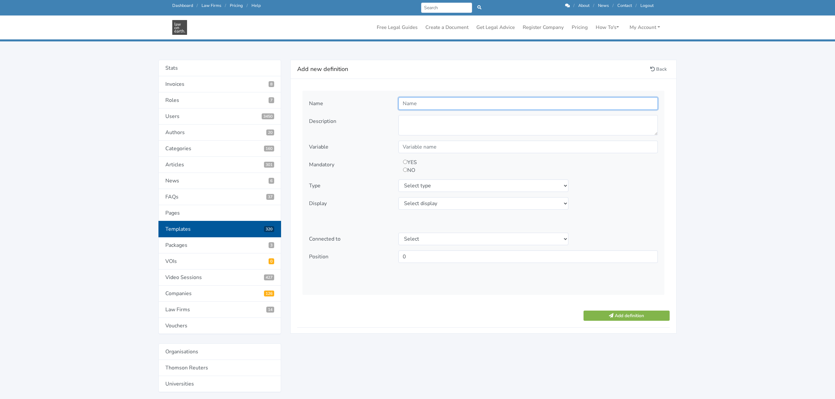
click at [439, 103] on input "text" at bounding box center [527, 103] width 259 height 12
type input "Special Conditions"
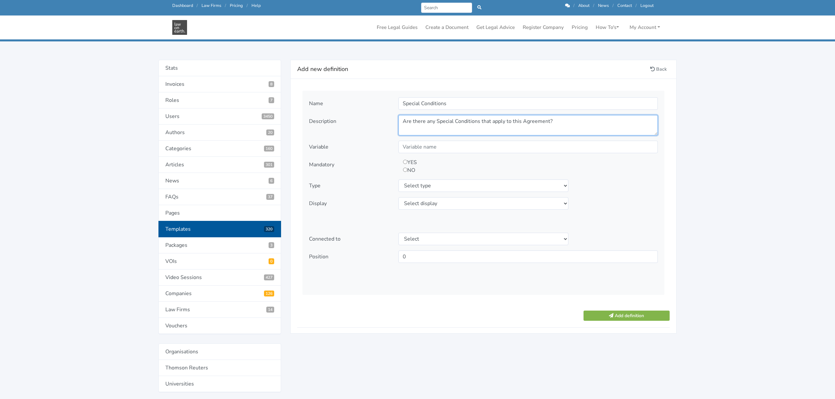
type textarea "Are there any Special Conditions that apply to this Agreement?"
type input "SpecialConditions"
click at [406, 170] on input "radio" at bounding box center [405, 170] width 4 height 4
radio input "true"
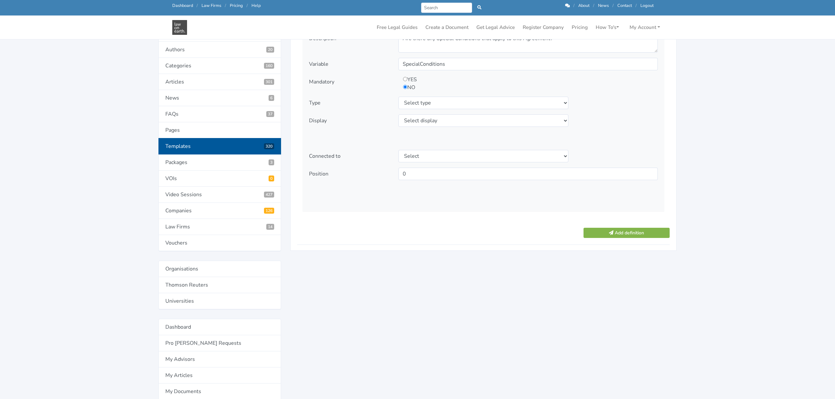
scroll to position [132, 0]
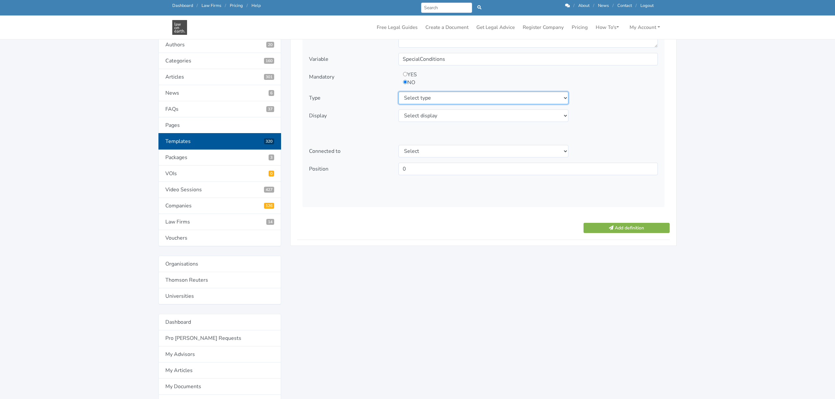
click at [418, 97] on select "Select type text textarea number checkbox compounded date select states" at bounding box center [483, 98] width 170 height 12
select select "textarea"
click at [398, 92] on select "Select type text textarea number checkbox compounded date select states" at bounding box center [483, 98] width 170 height 12
click at [413, 118] on select "Select display as is uppercase lowercase first letter uppercase first letter lo…" at bounding box center [483, 115] width 170 height 12
select select "first letter uppercase"
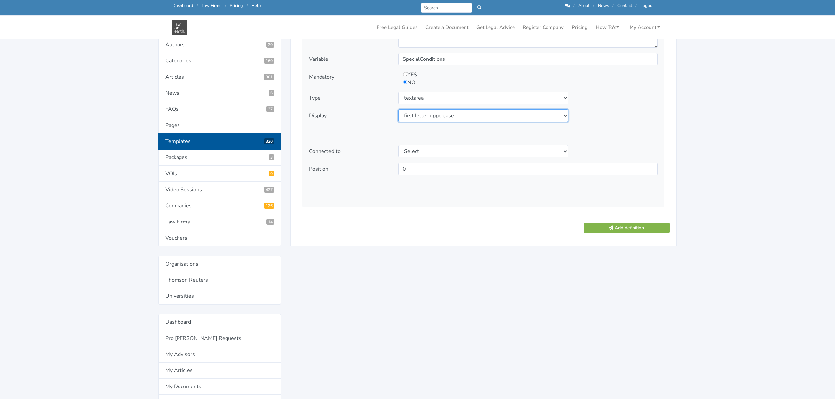
click at [398, 110] on select "Select display as is uppercase lowercase first letter uppercase first letter lo…" at bounding box center [483, 115] width 170 height 12
click at [617, 227] on button "Add definition" at bounding box center [627, 228] width 86 height 10
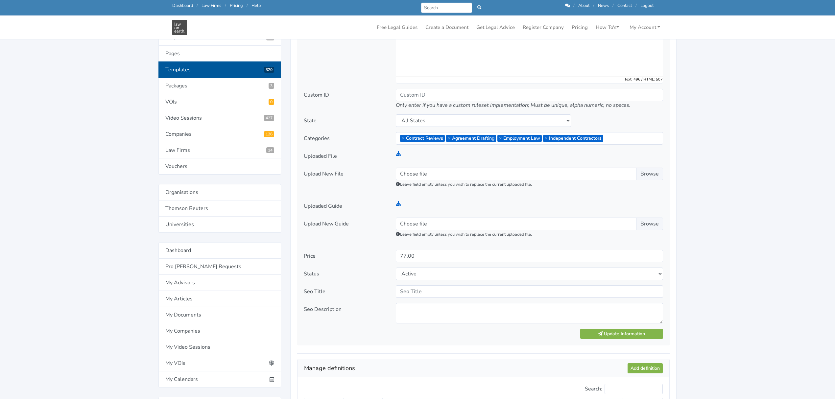
scroll to position [263, 0]
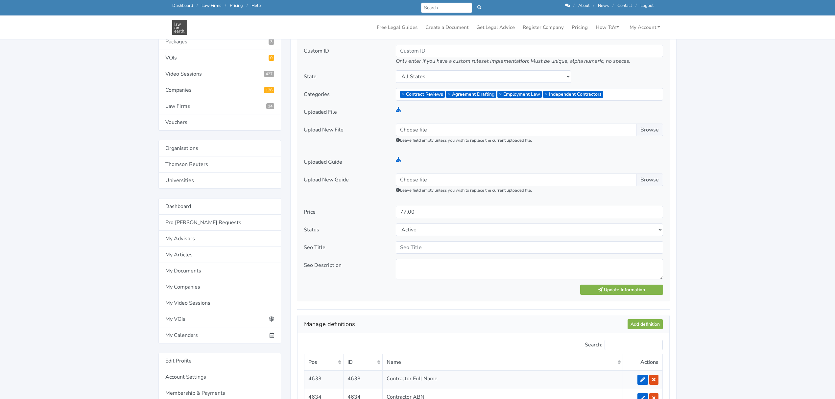
click at [621, 285] on div "Template Name Independent Contractor Agreement - Digital Marketer Description T…" at bounding box center [483, 108] width 372 height 388
click at [618, 290] on button "Update Information" at bounding box center [621, 290] width 83 height 10
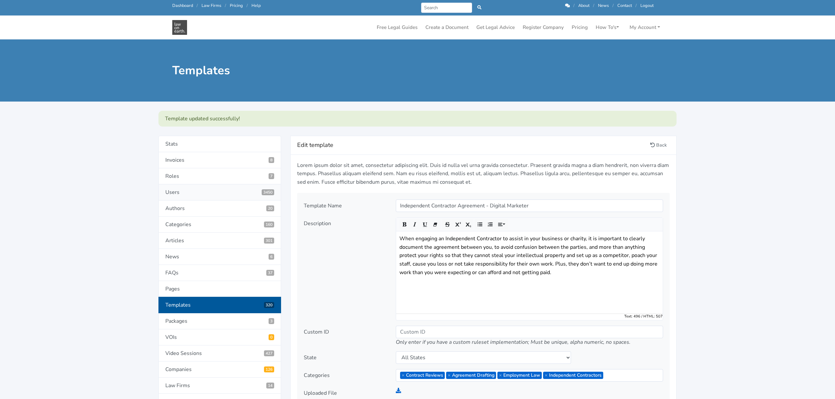
click at [165, 192] on link "Users 3450" at bounding box center [219, 192] width 123 height 16
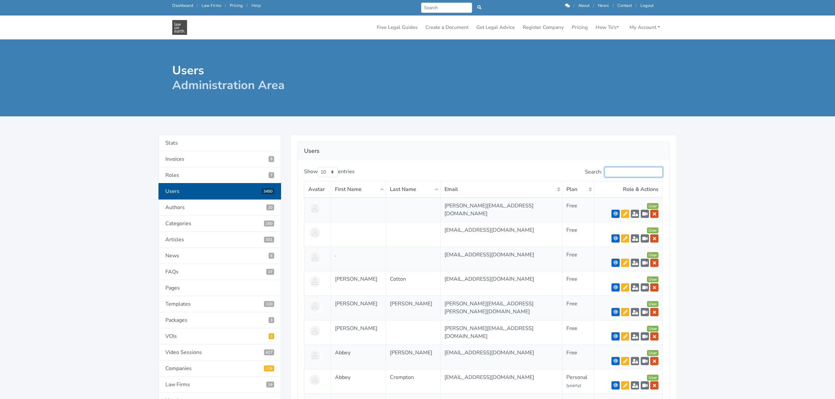
click at [629, 172] on input "Search:" at bounding box center [634, 172] width 58 height 10
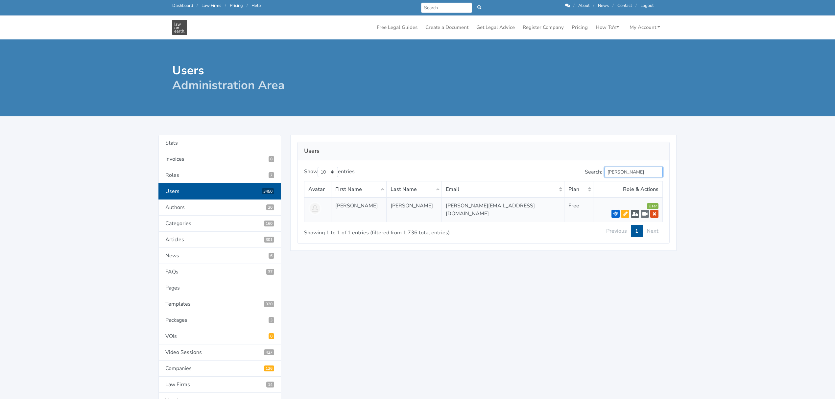
type input "[PERSON_NAME]"
click at [637, 216] on icon at bounding box center [635, 214] width 6 height 5
